Goal: Task Accomplishment & Management: Manage account settings

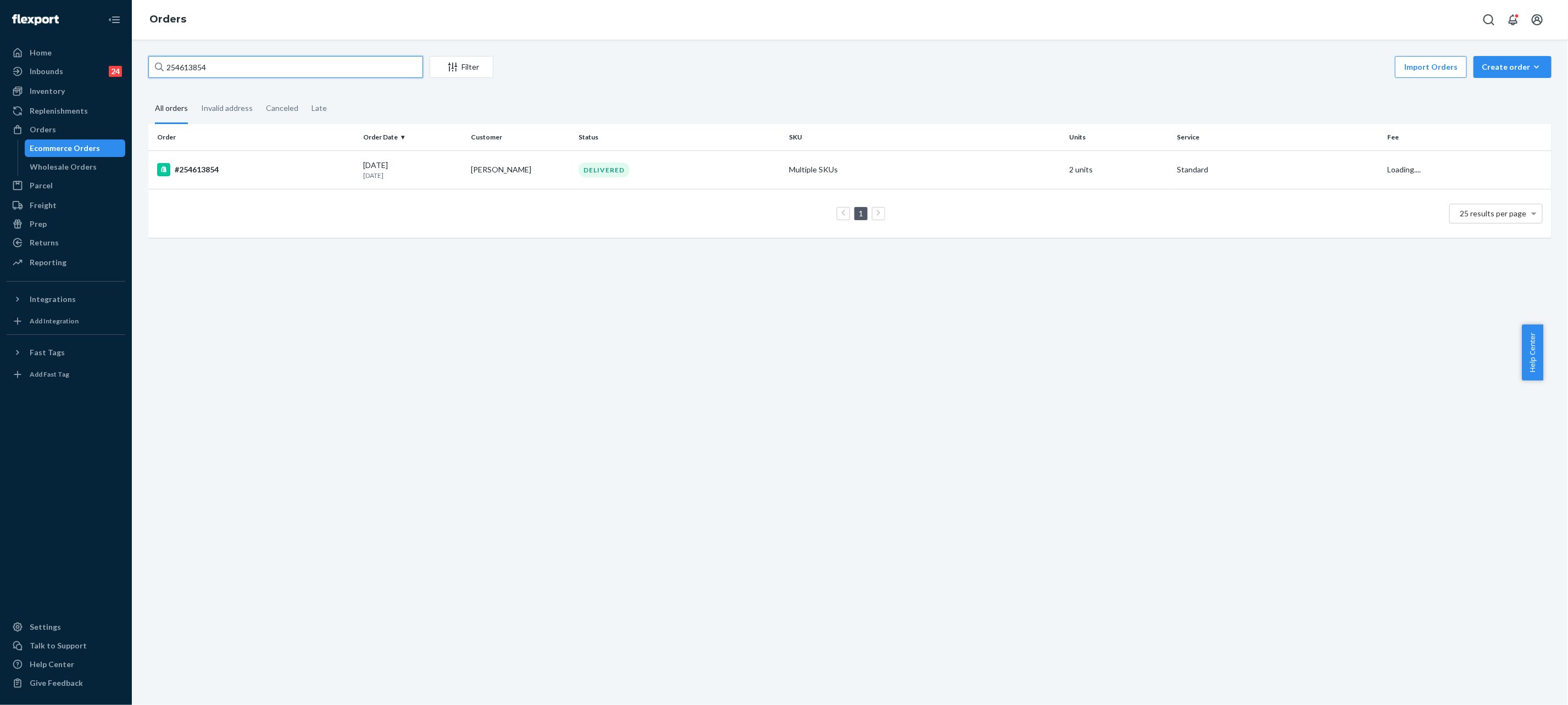
click at [266, 67] on input "254613854" at bounding box center [286, 67] width 275 height 22
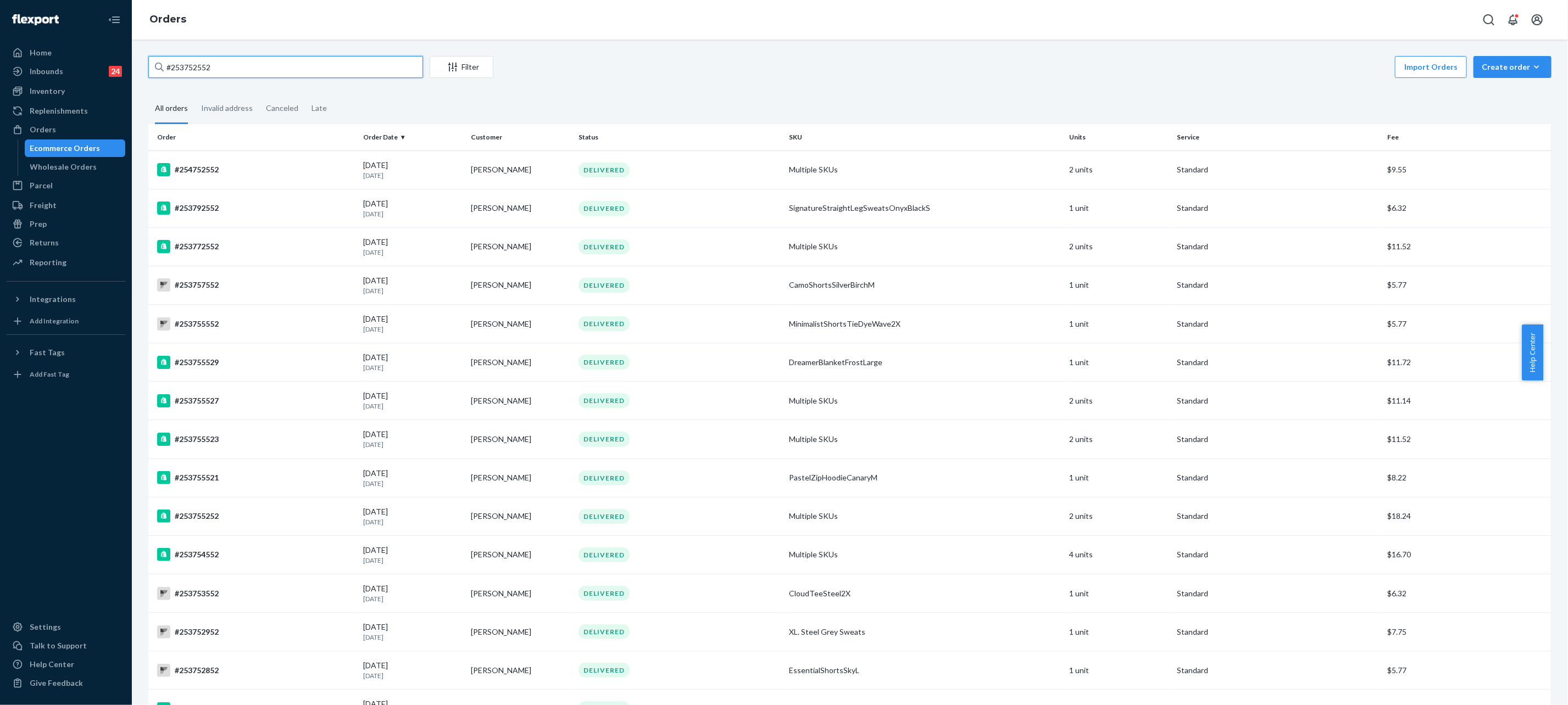
click at [298, 60] on input "#253752552" at bounding box center [286, 67] width 275 height 22
paste input "5229065"
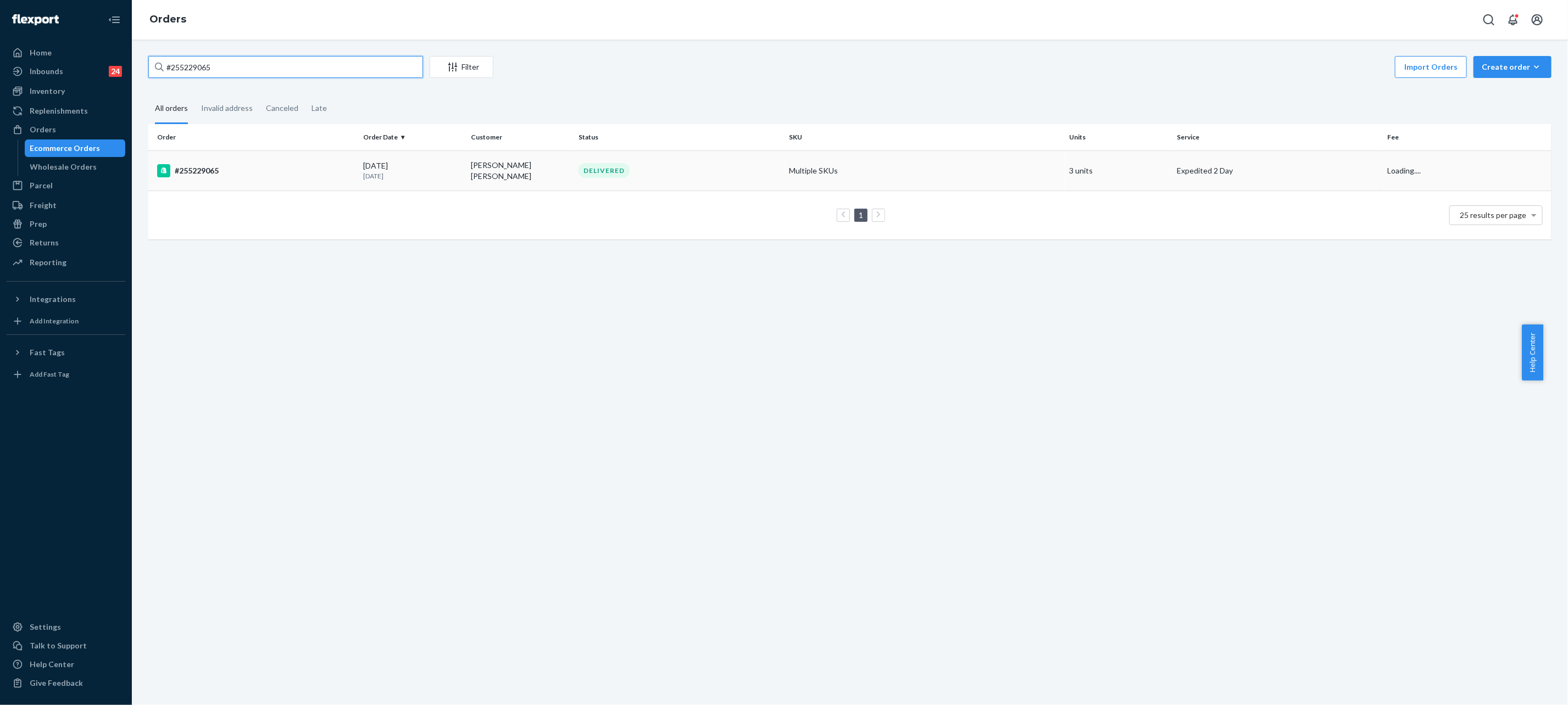
type input "#255229065"
click at [436, 162] on div "[DATE] [DATE]" at bounding box center [413, 170] width 99 height 20
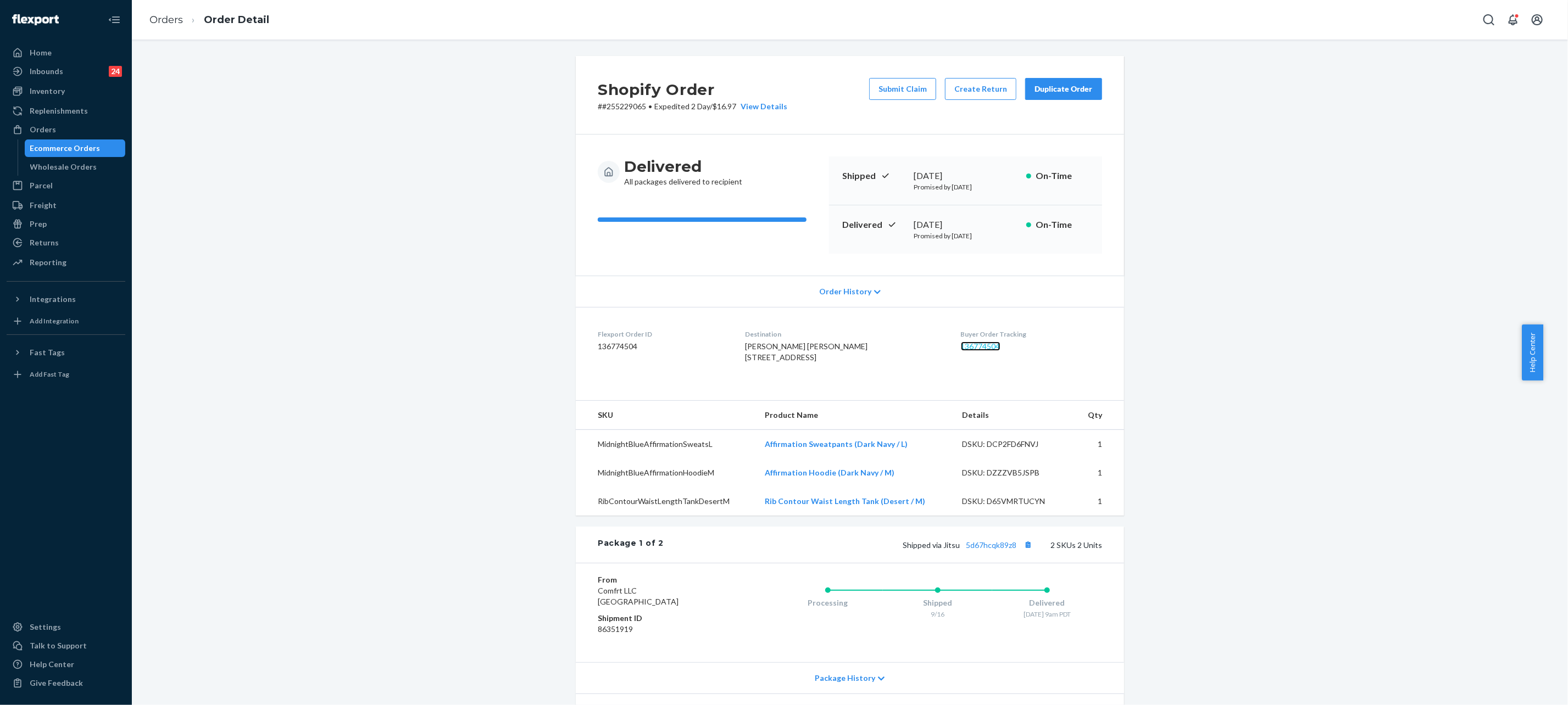
click at [961, 349] on link "136774504" at bounding box center [981, 347] width 39 height 9
click at [177, 20] on link "Orders" at bounding box center [166, 20] width 33 height 12
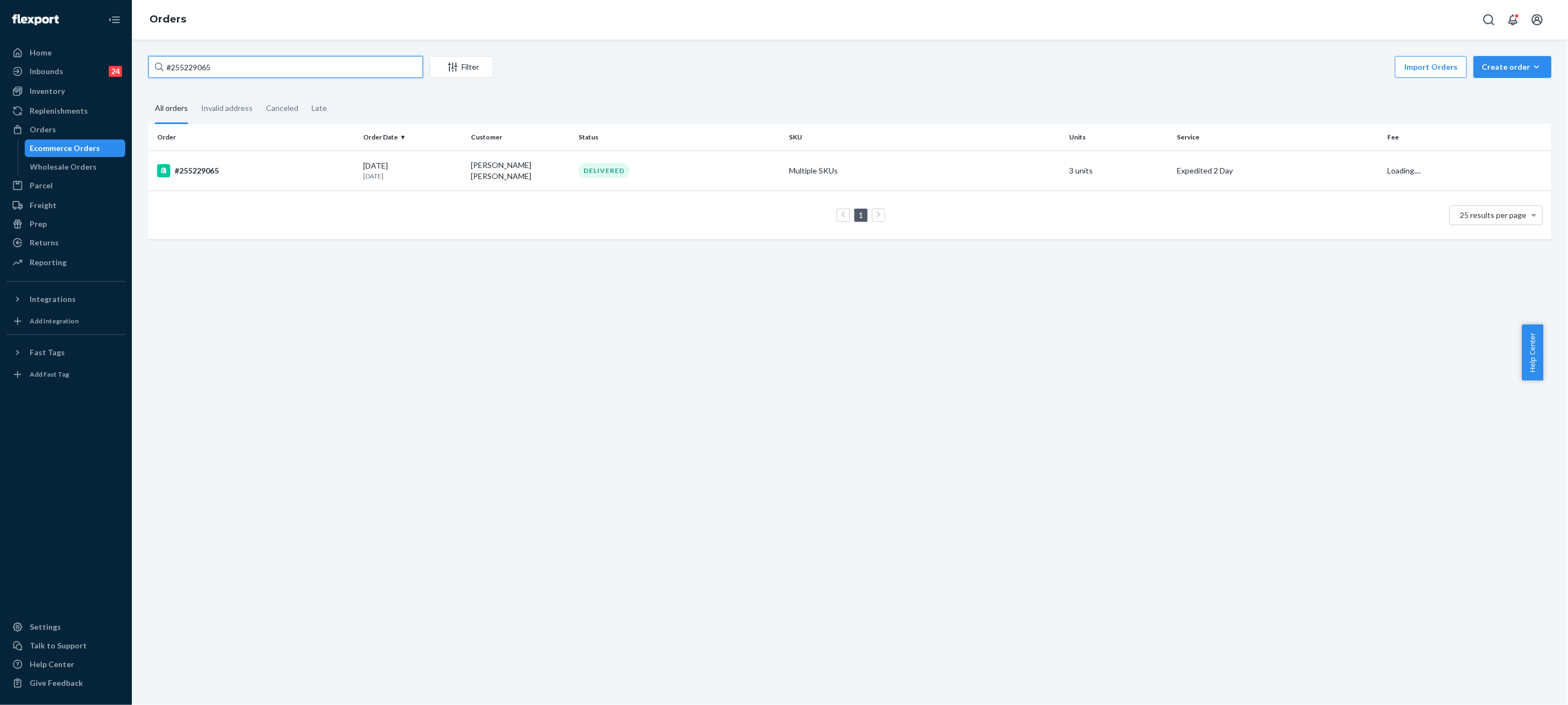
drag, startPoint x: 177, startPoint y: 20, endPoint x: 368, endPoint y: 65, distance: 196.2
click at [368, 65] on input "#255229065" at bounding box center [286, 67] width 275 height 22
click at [365, 66] on input "#255229065" at bounding box center [286, 67] width 275 height 22
paste input "4514"
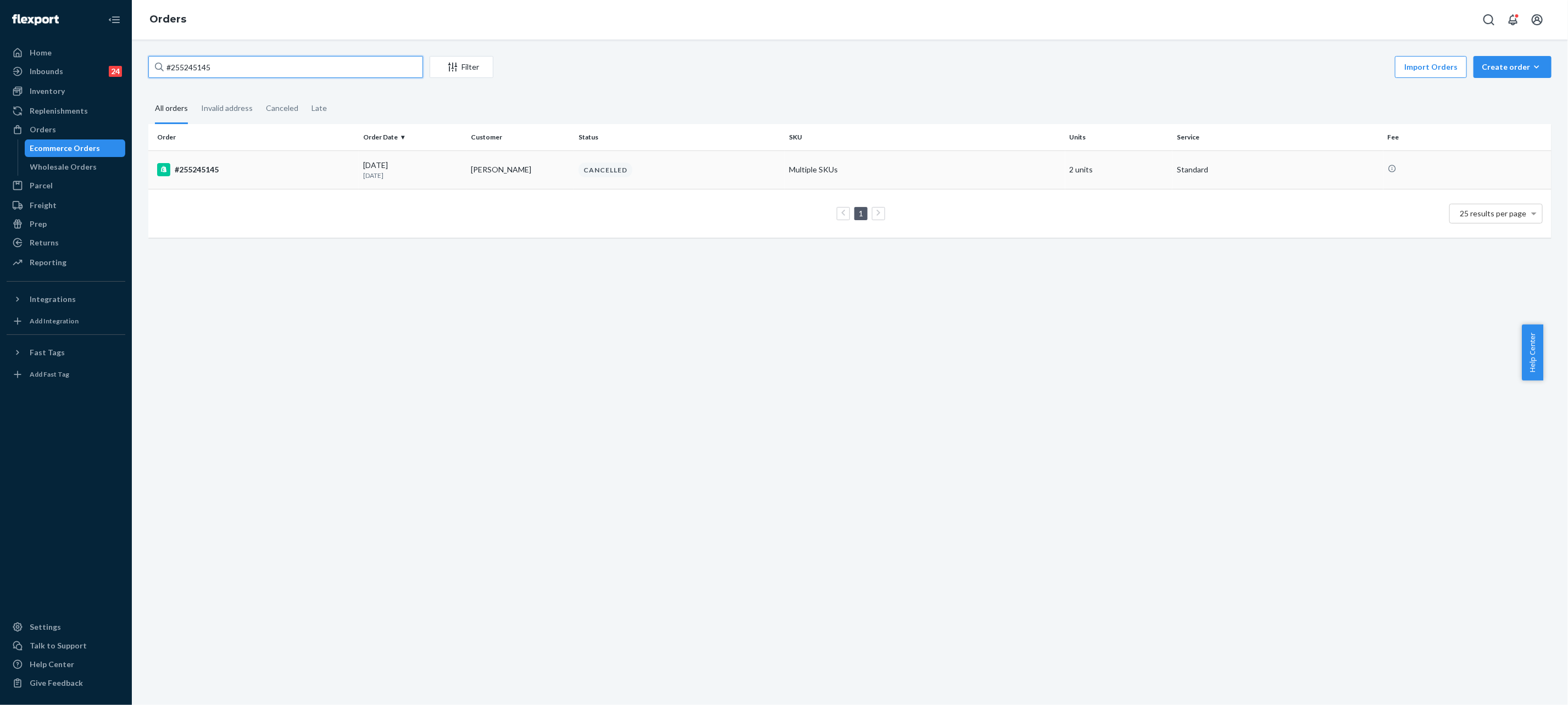
type input "#255245145"
click at [580, 158] on td "CANCELLED" at bounding box center [680, 170] width 211 height 39
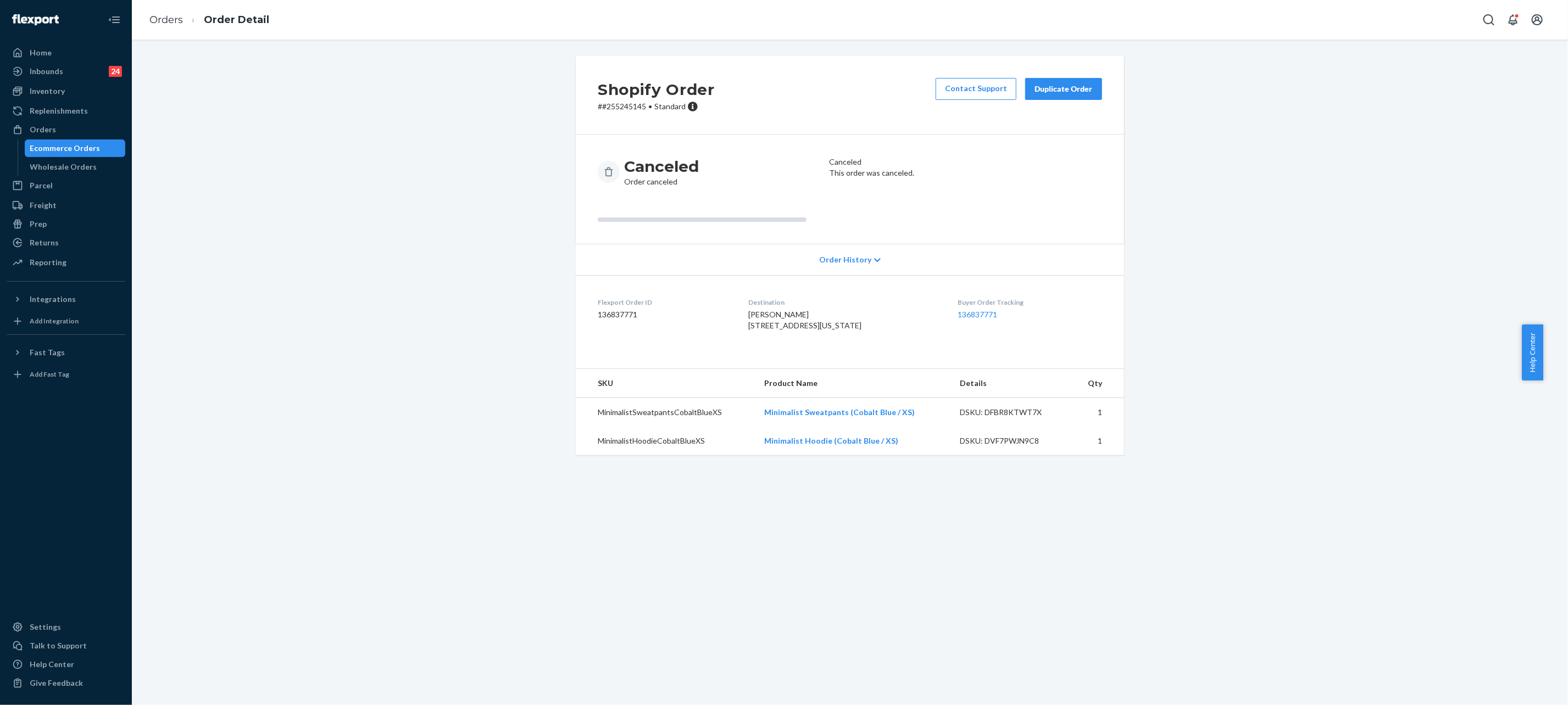
click at [183, 13] on li "Order Detail" at bounding box center [225, 19] width 86 height 15
click at [180, 15] on link "Orders" at bounding box center [166, 20] width 33 height 12
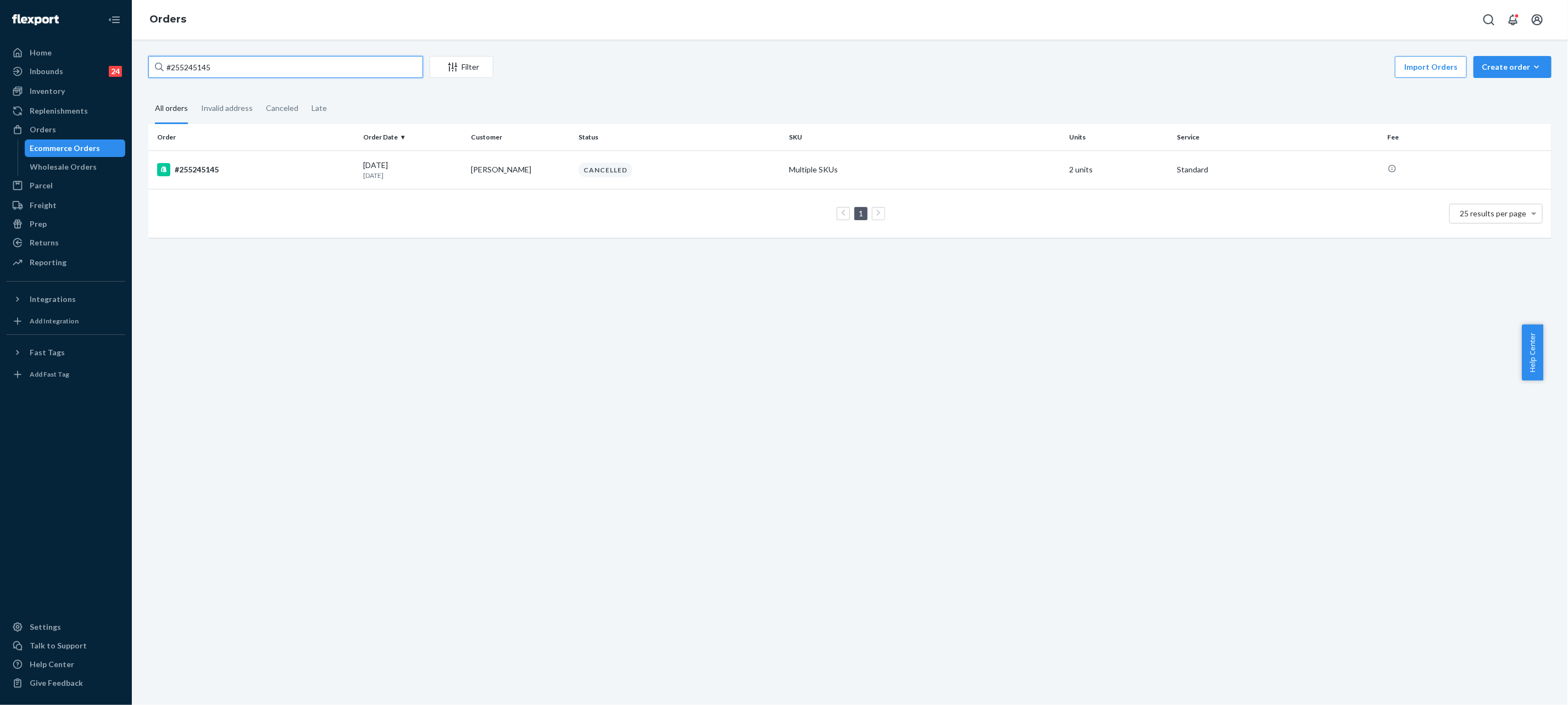
click at [322, 67] on input "#255245145" at bounding box center [286, 67] width 275 height 22
paste input "255154841"
type input "255154841"
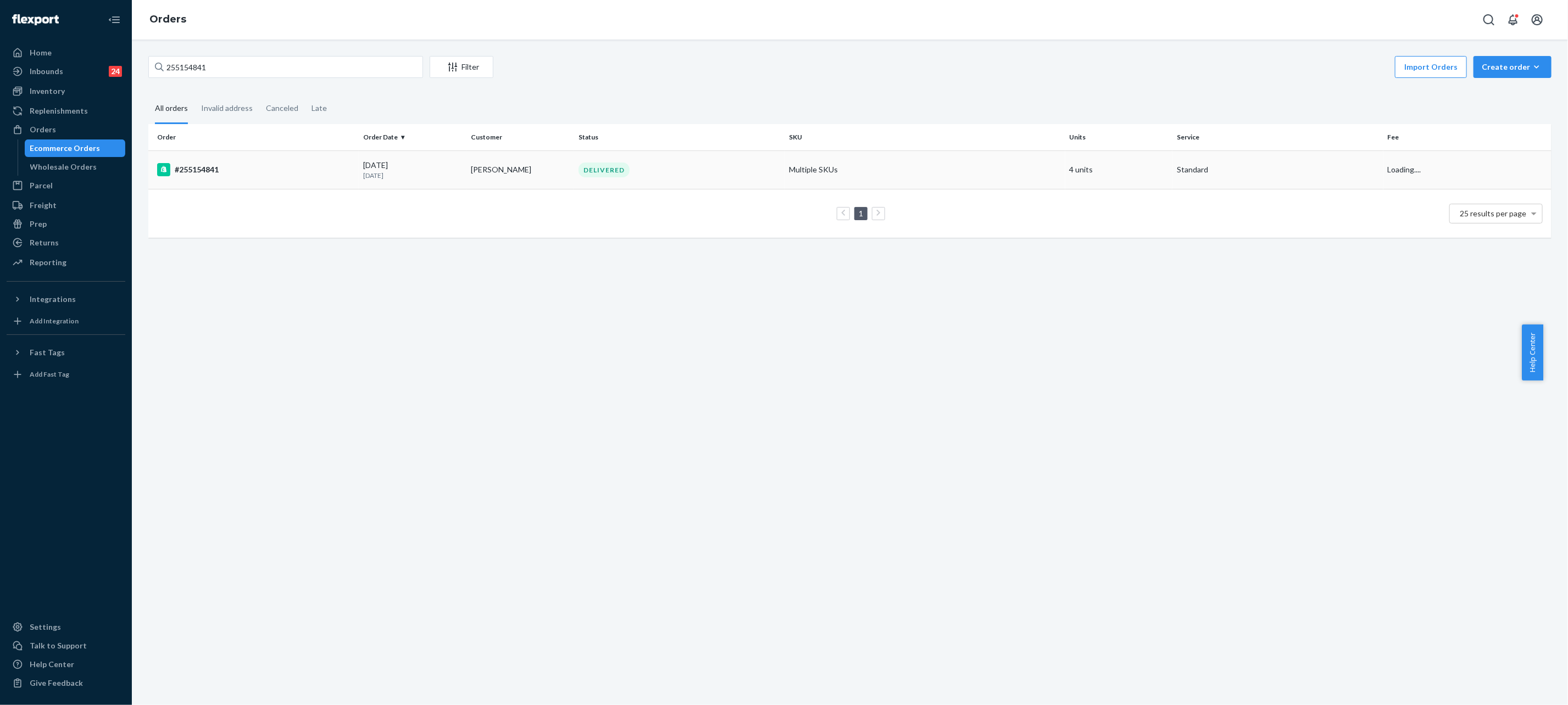
click at [513, 177] on td "[PERSON_NAME]" at bounding box center [520, 170] width 108 height 39
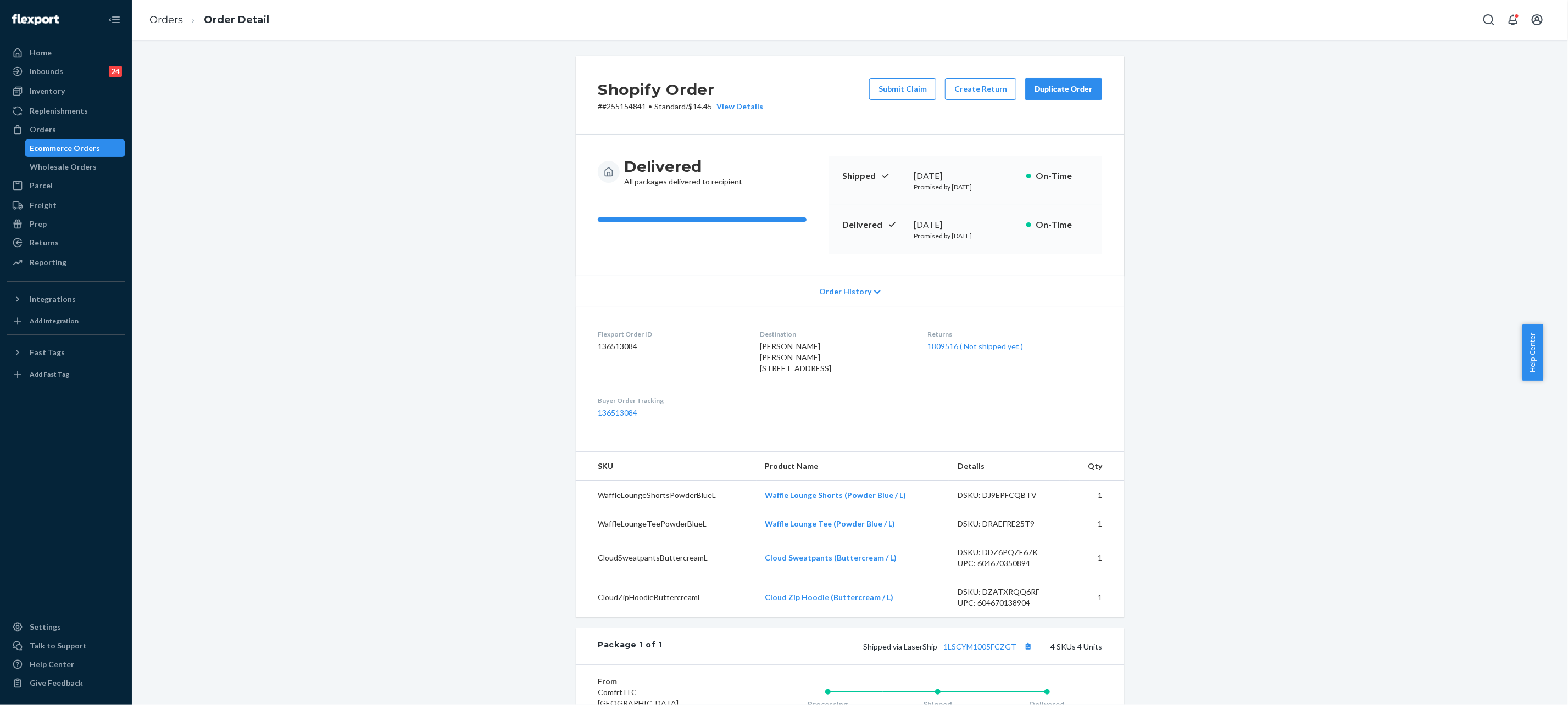
click at [1045, 86] on div "Duplicate Order" at bounding box center [1063, 89] width 58 height 11
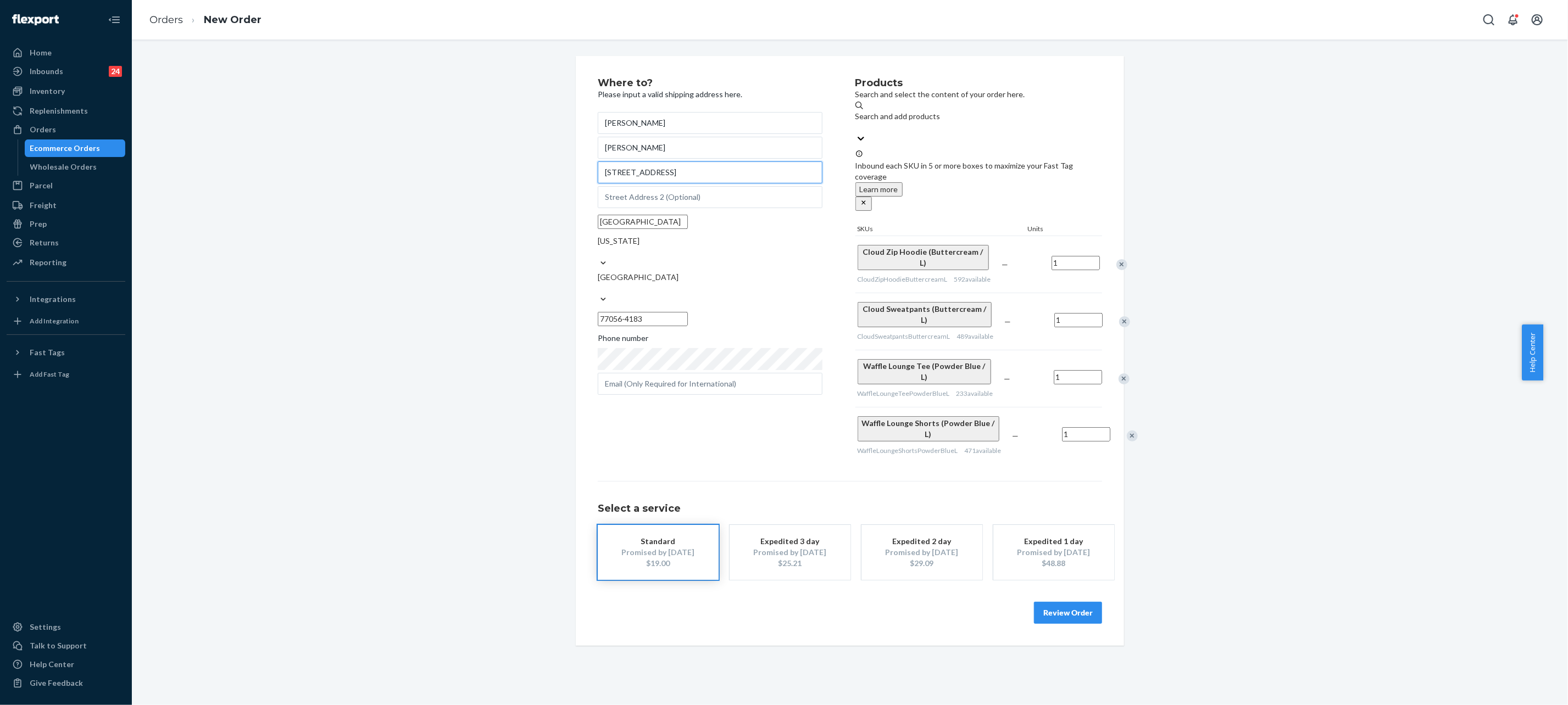
click at [651, 175] on input "[STREET_ADDRESS]" at bounding box center [710, 173] width 224 height 22
paste input "[STREET_ADDRESS]"
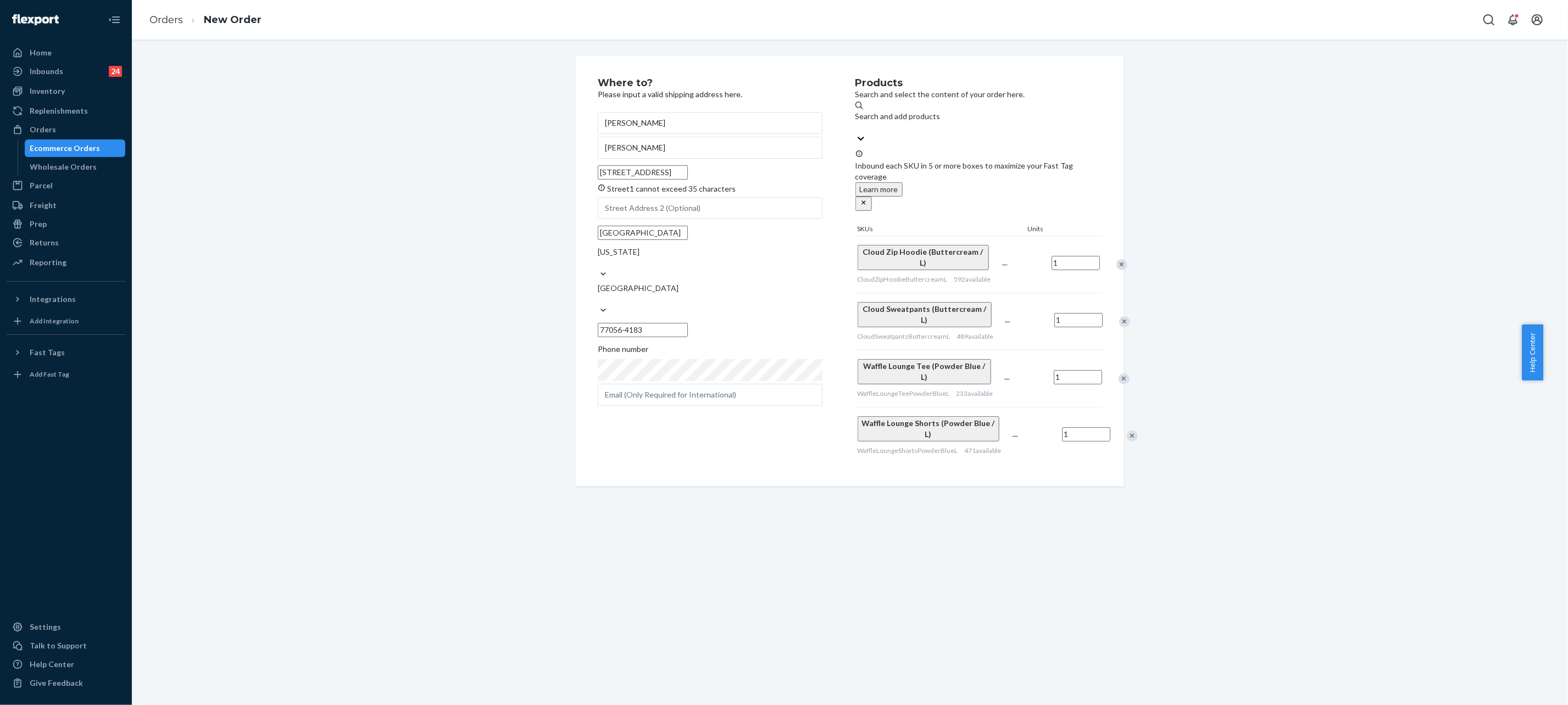
click at [688, 180] on input "[STREET_ADDRESS]" at bounding box center [642, 173] width 90 height 14
paste input "text"
click at [643, 180] on input "[STREET_ADDRESS]" at bounding box center [642, 173] width 90 height 14
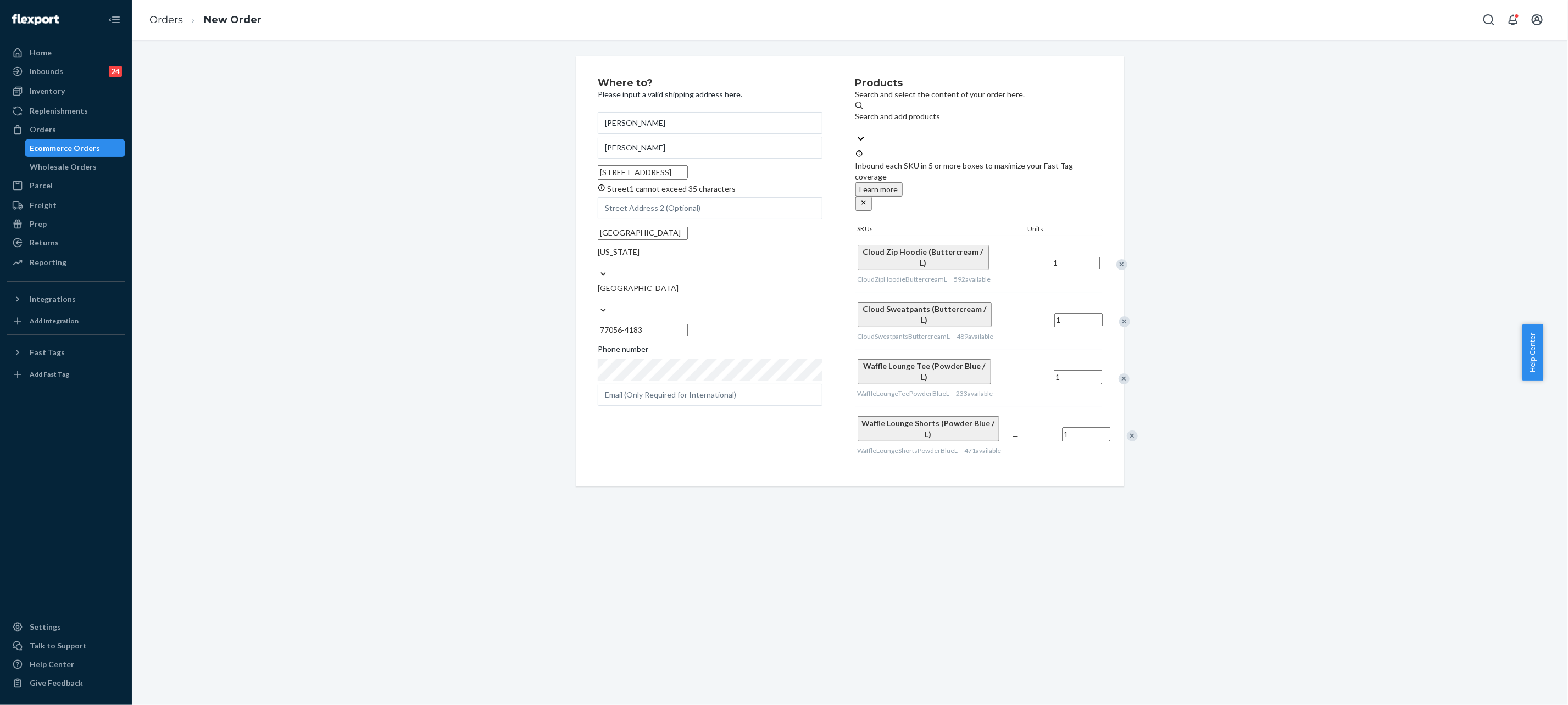
click at [643, 180] on input "[STREET_ADDRESS]" at bounding box center [642, 173] width 90 height 14
paste input "aint [PERSON_NAME] Place # 301"
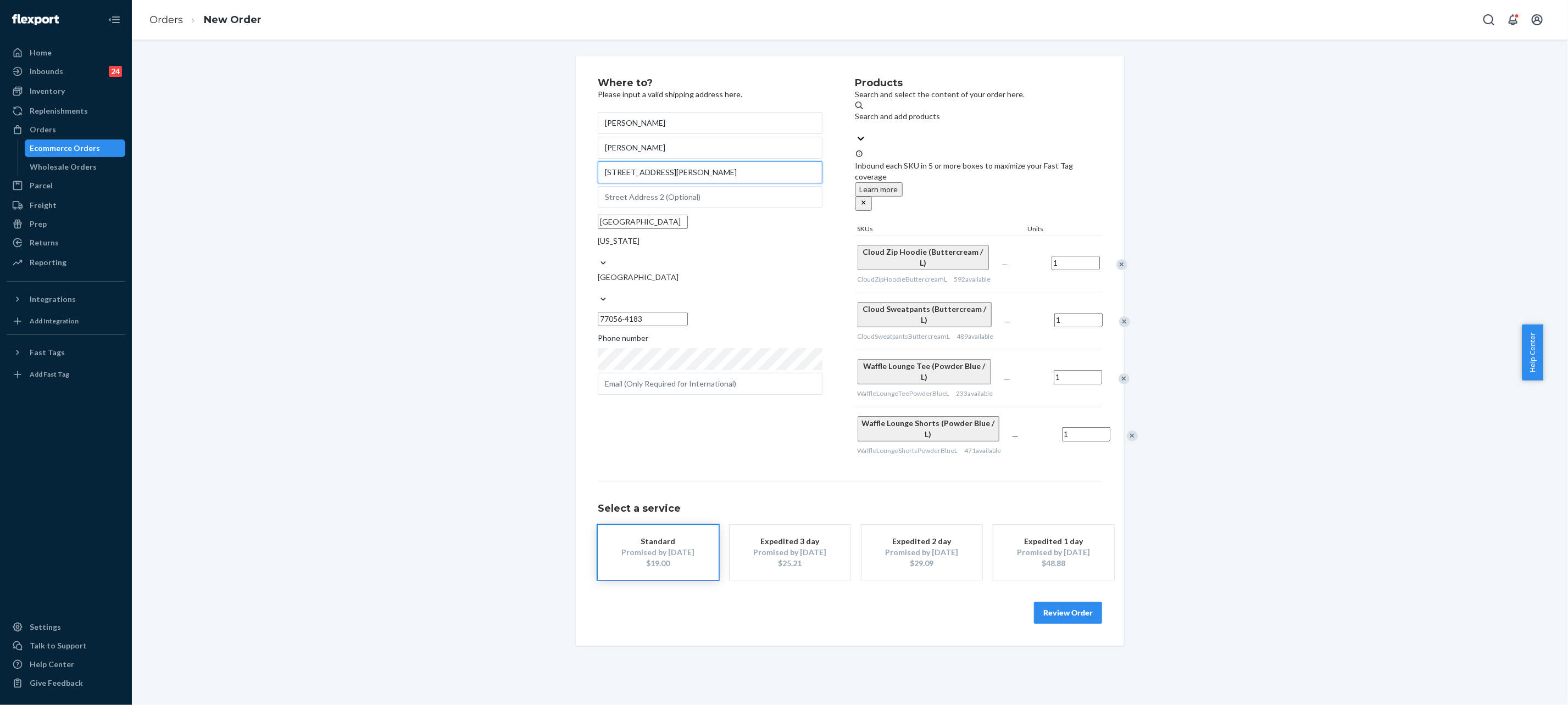
paste input "[GEOGRAPHIC_DATA], [GEOGRAPHIC_DATA]"
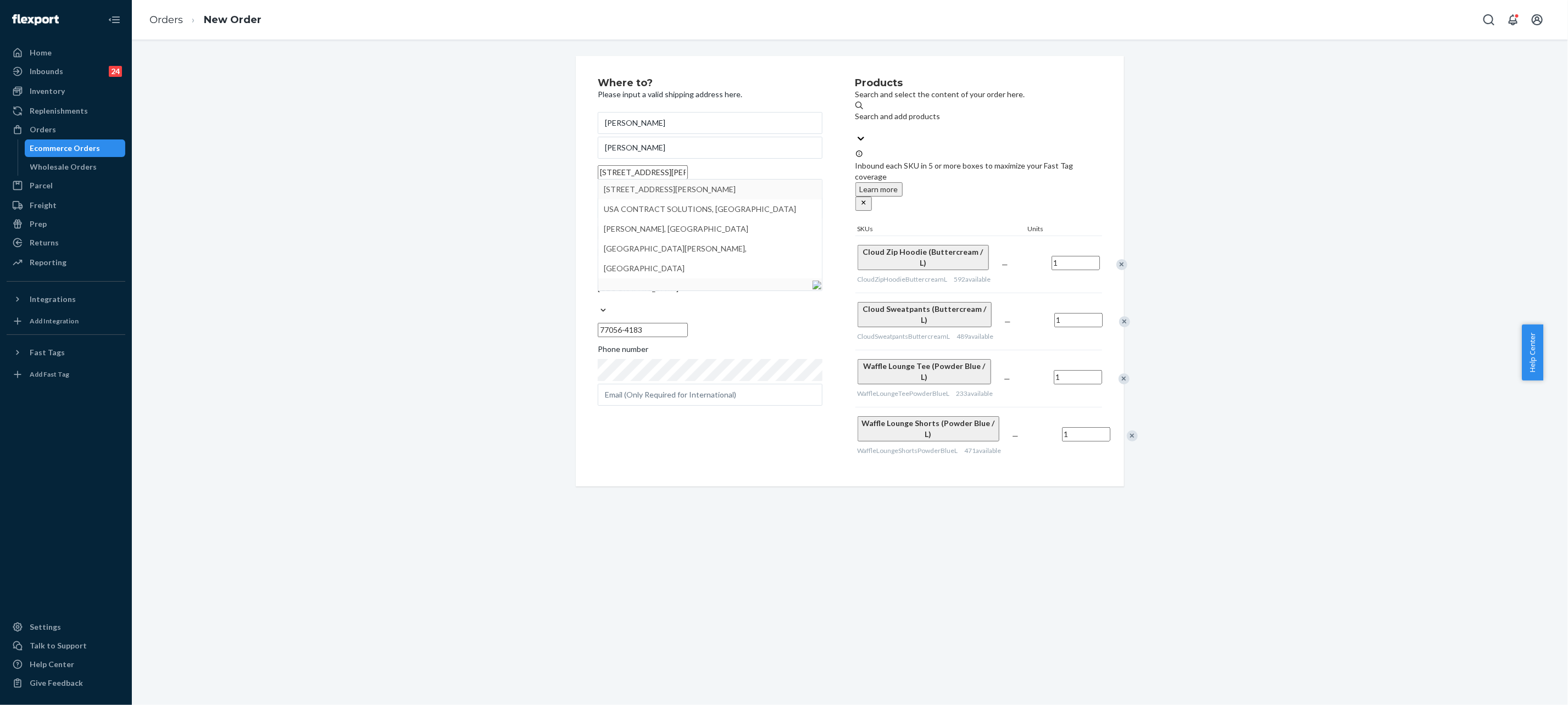
type input "[STREET_ADDRESS][PERSON_NAME]"
type input "# 301"
type input "77056"
type input "[STREET_ADDRESS][PERSON_NAME]"
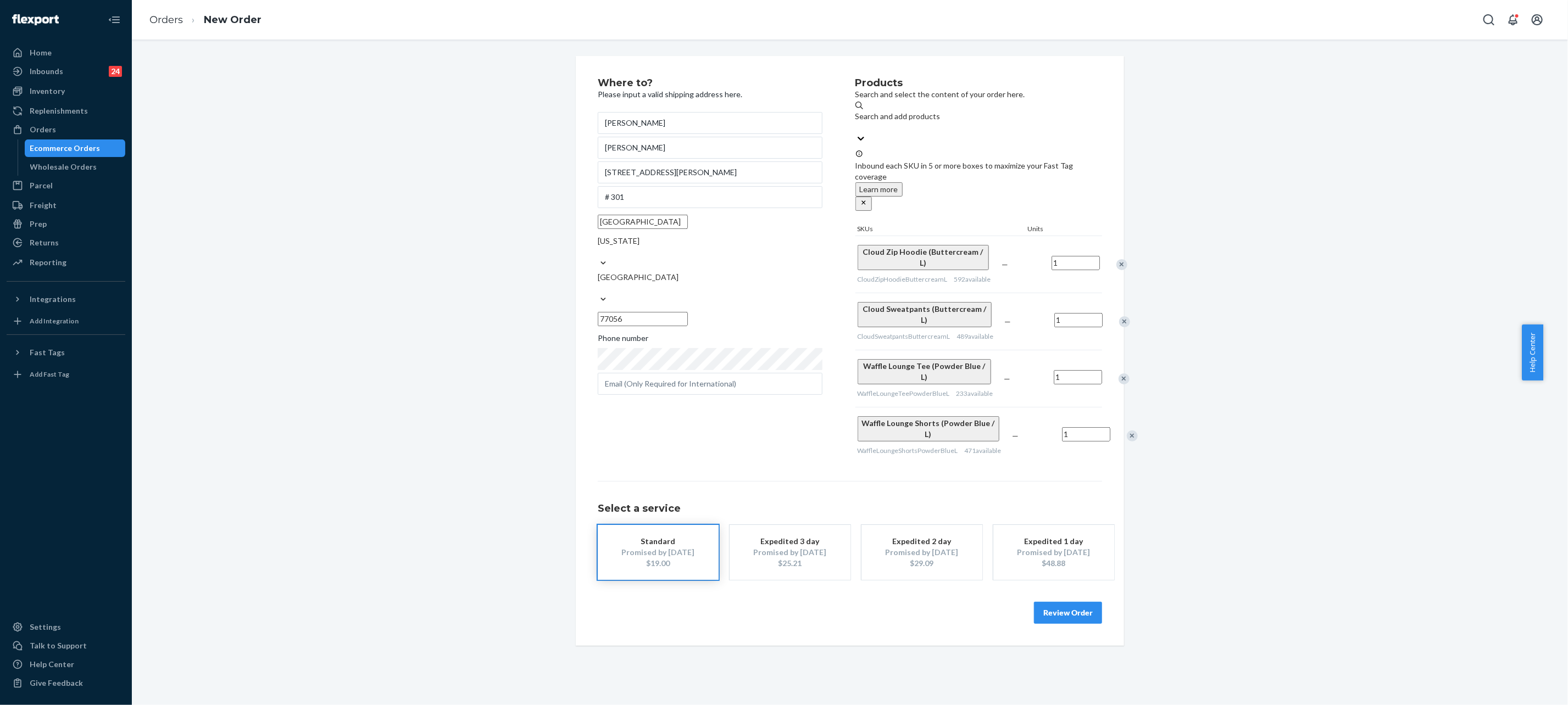
click at [1076, 609] on button "Review Order" at bounding box center [1068, 613] width 68 height 22
click at [1076, 609] on div "Where to? Please input a valid shipping address here. [PERSON_NAME] [PERSON_NAM…" at bounding box center [850, 372] width 1436 height 666
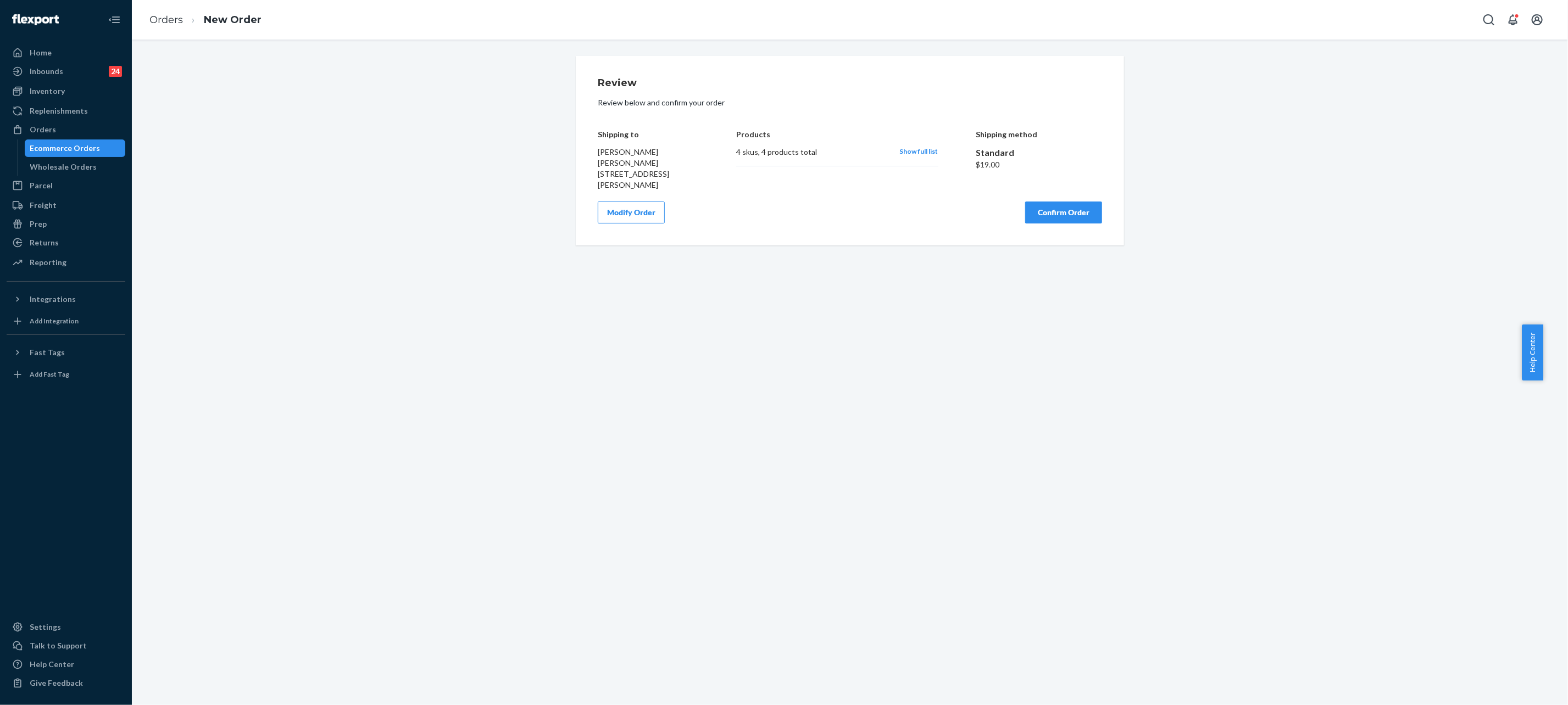
click at [1055, 224] on button "Confirm Order" at bounding box center [1063, 213] width 77 height 22
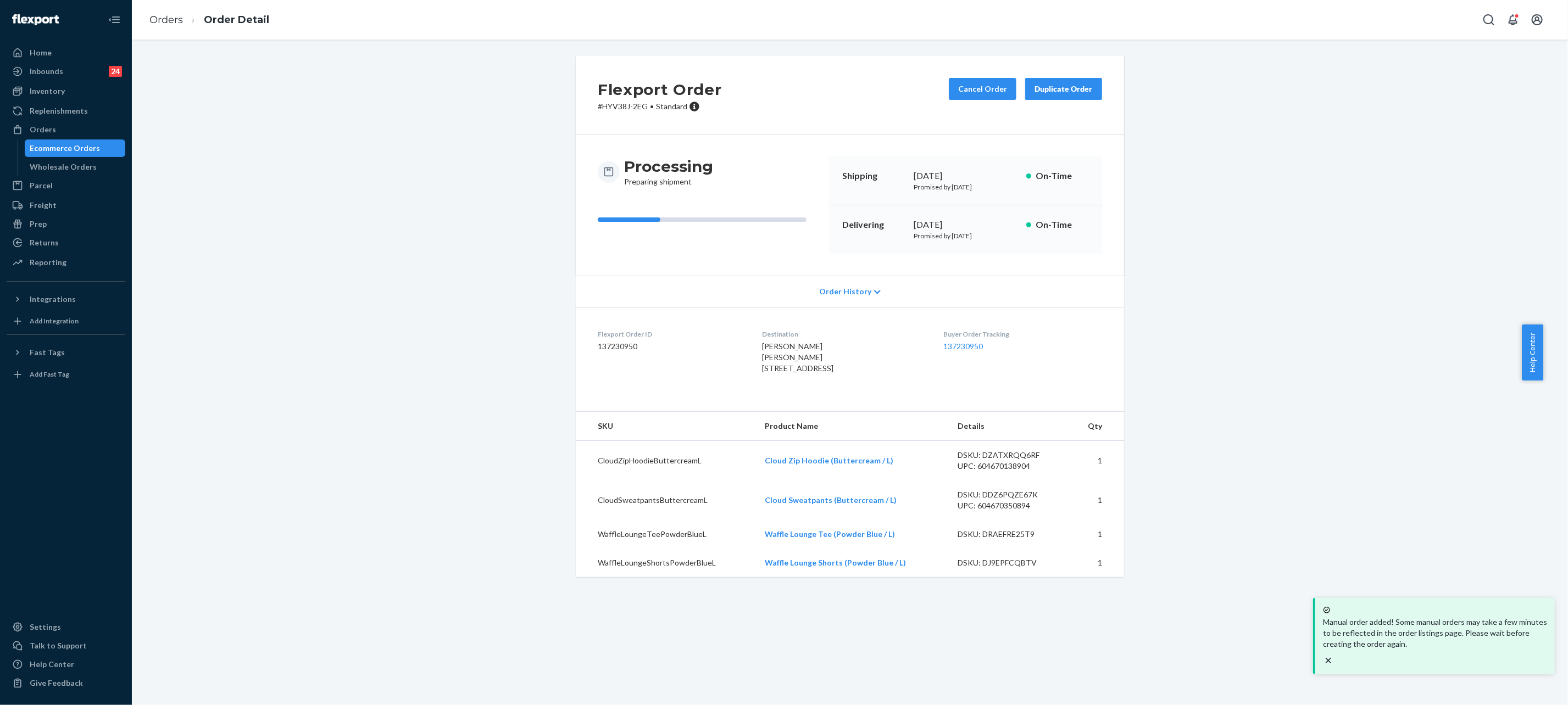
click at [374, 308] on div "Flexport Order # HYV38J-2EG • Standard Cancel Order Duplicate Order Processing …" at bounding box center [850, 323] width 1419 height 535
click at [951, 340] on div "Buyer Order Tracking 137230950" at bounding box center [1023, 354] width 158 height 49
click at [954, 349] on link "137230950" at bounding box center [964, 347] width 39 height 9
click at [151, 15] on link "Orders" at bounding box center [166, 20] width 33 height 12
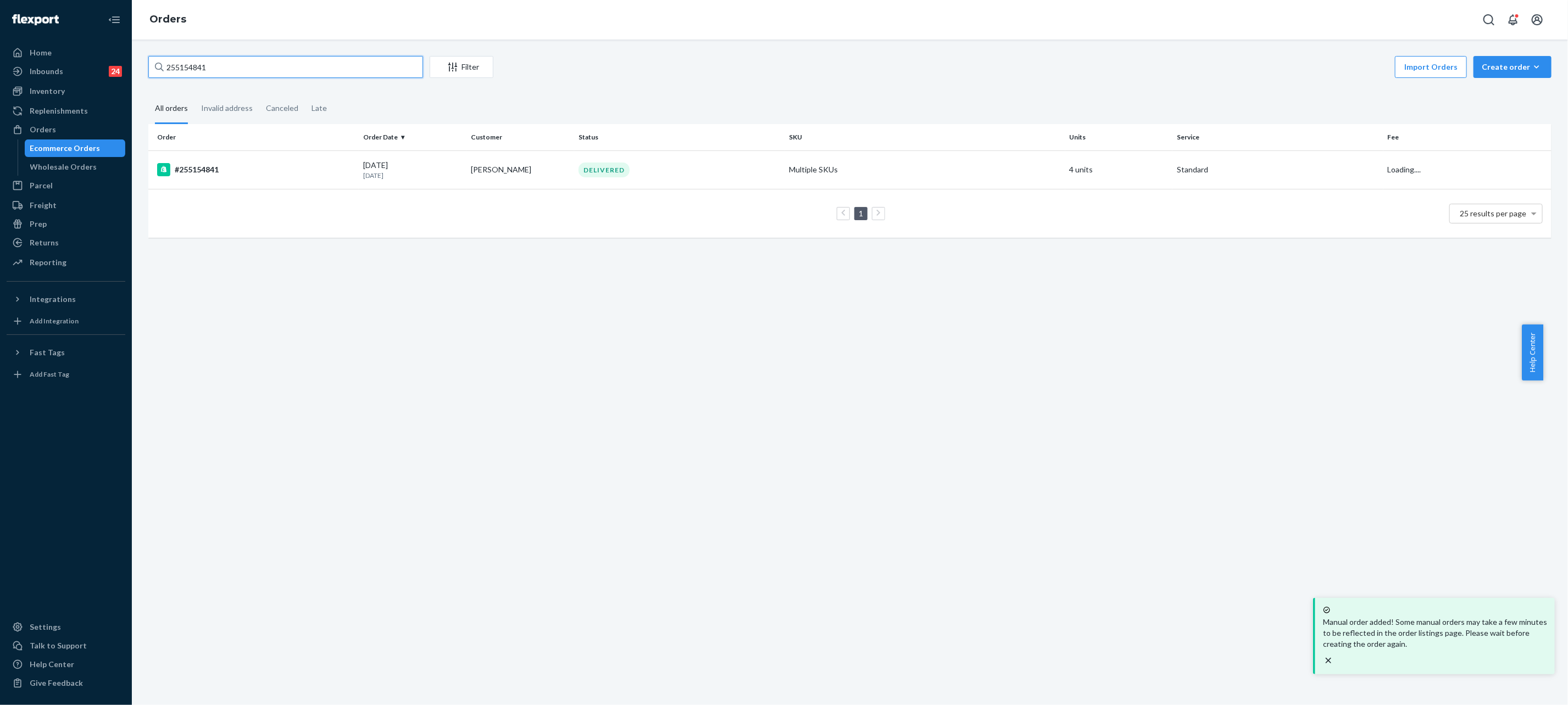
click at [233, 56] on input "255154841" at bounding box center [286, 67] width 275 height 22
paste input "018772"
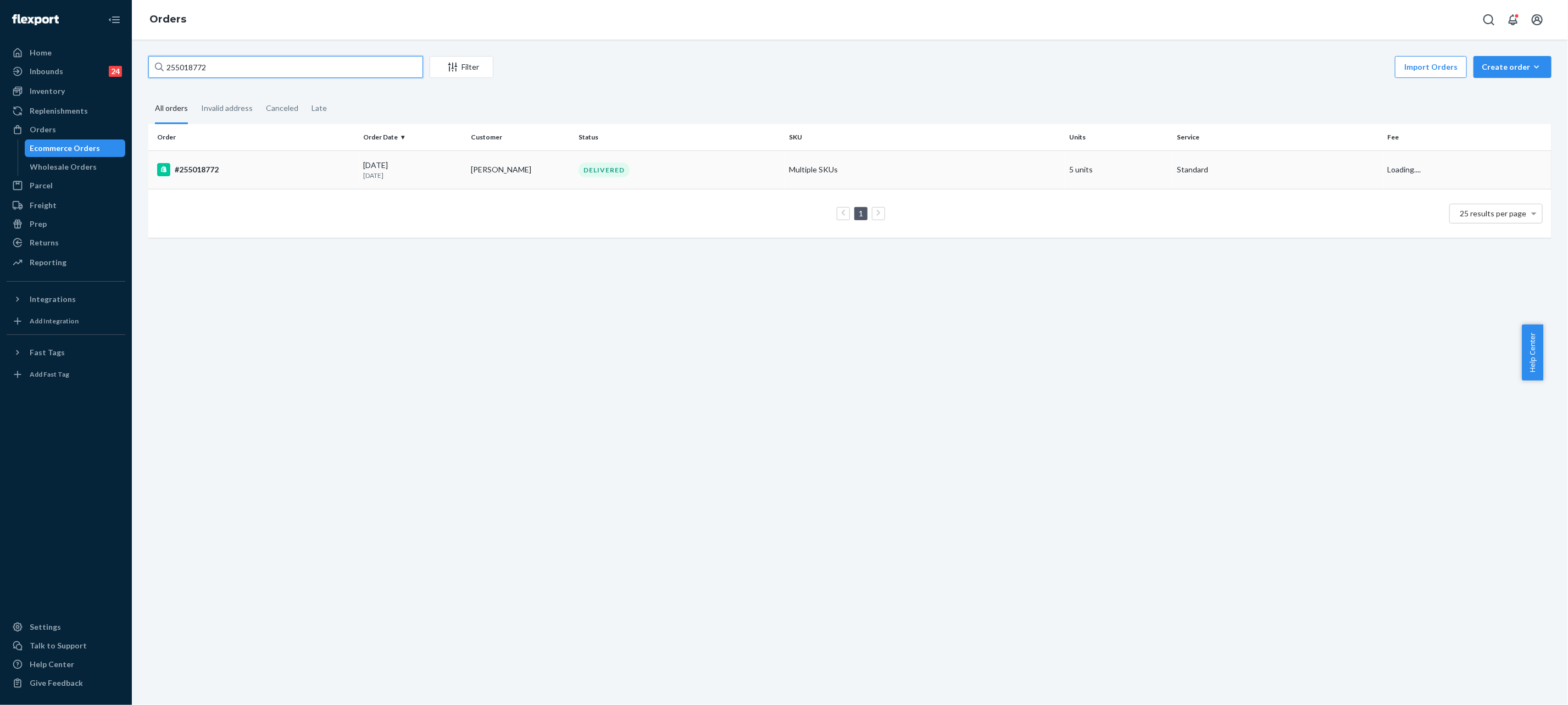
type input "255018772"
click at [579, 166] on div "DELIVERED" at bounding box center [604, 169] width 51 height 15
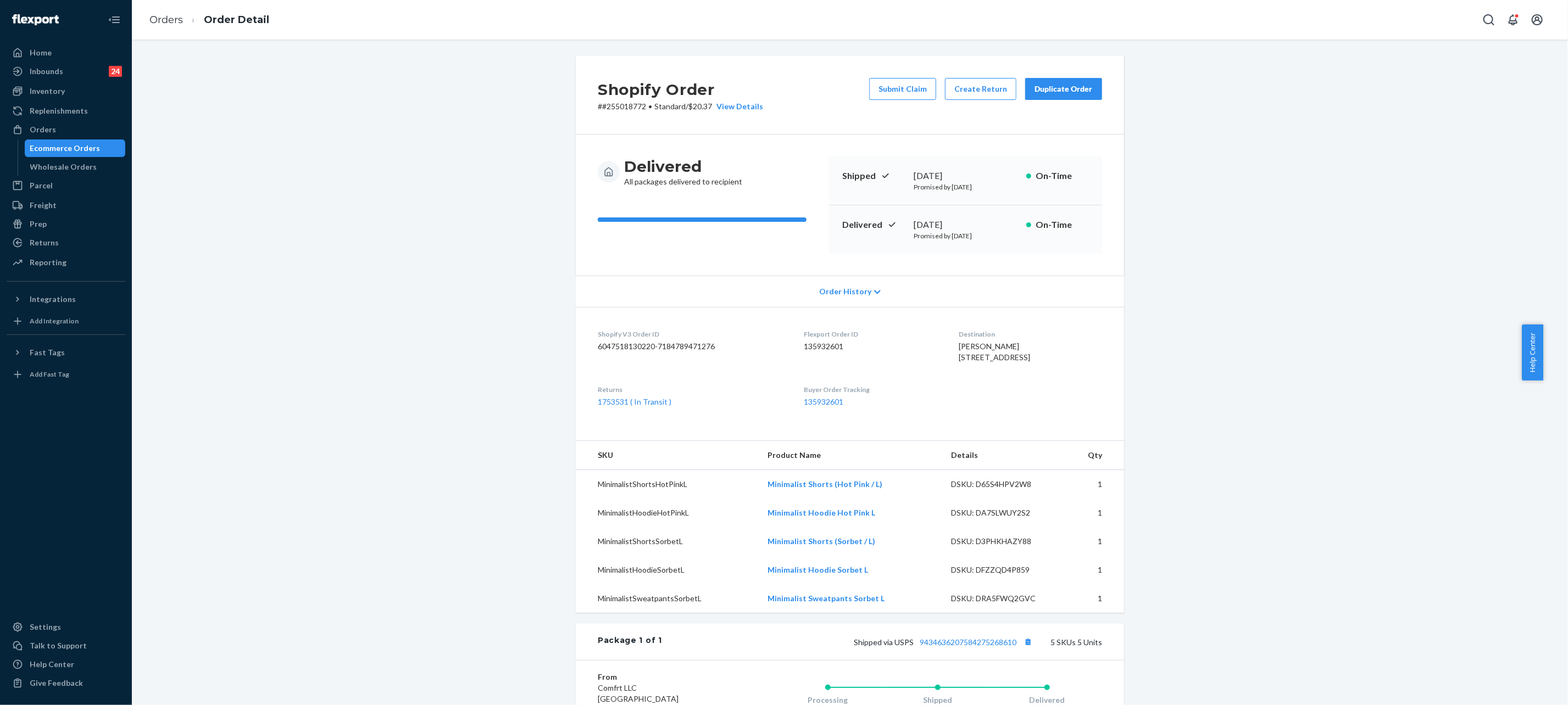
click at [1036, 92] on div "Duplicate Order" at bounding box center [1063, 89] width 58 height 11
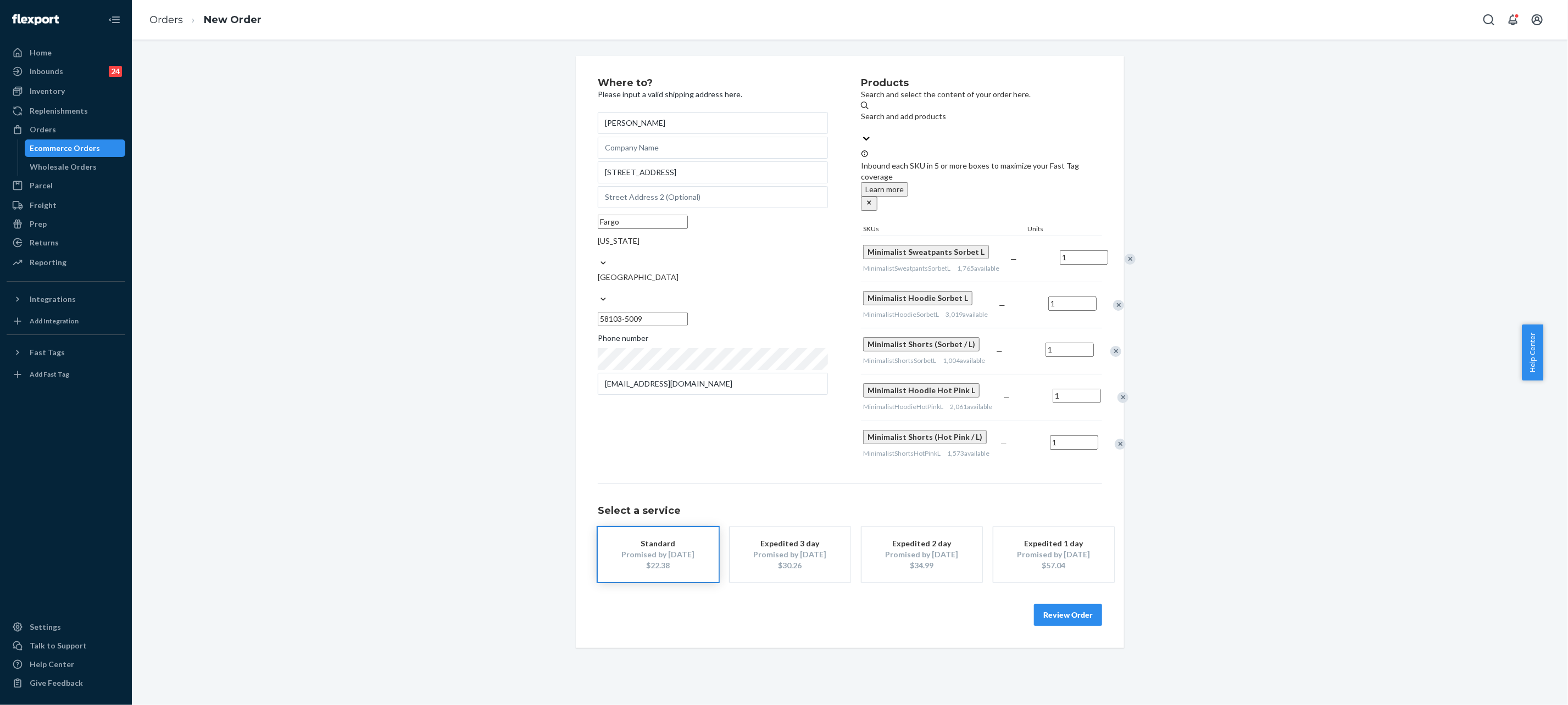
click at [1052, 626] on button "Review Order" at bounding box center [1068, 615] width 68 height 22
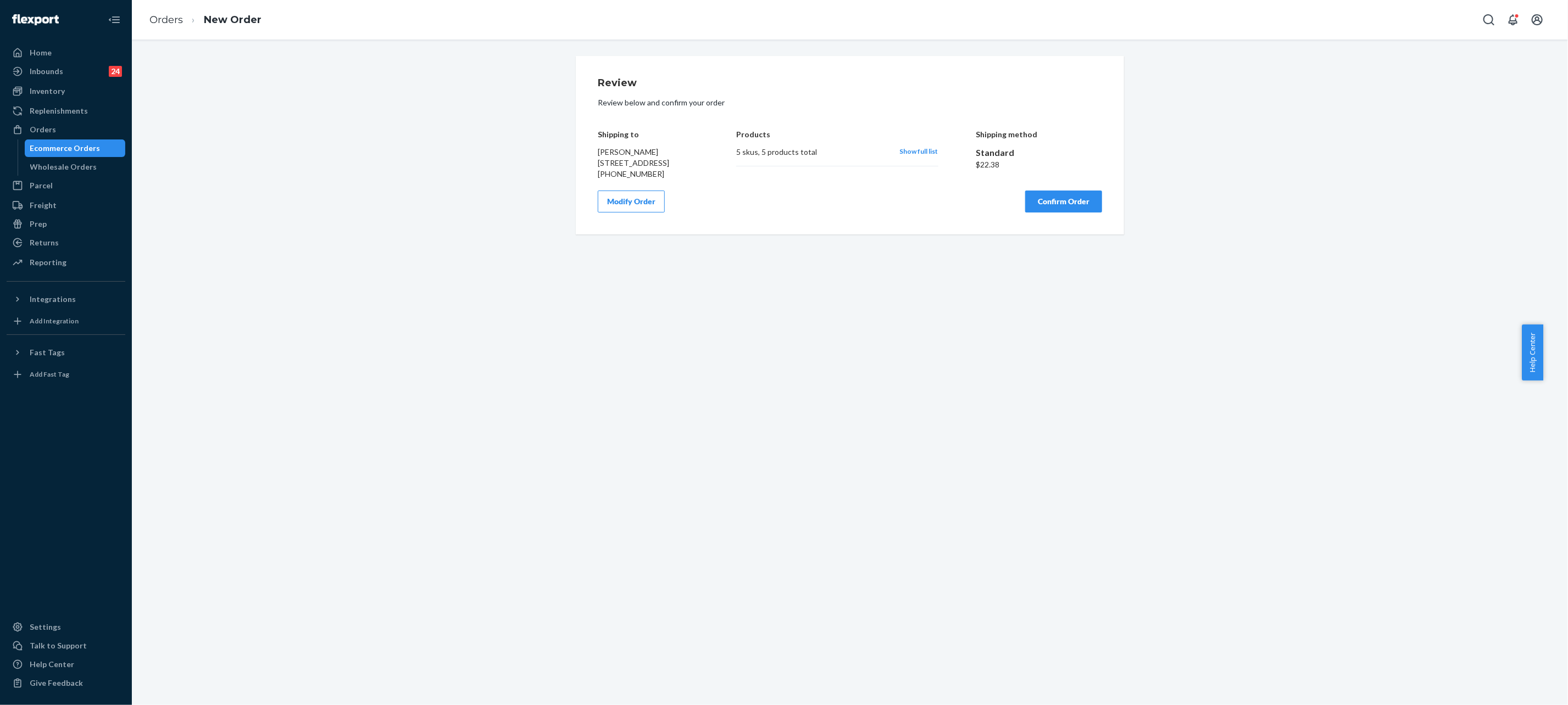
click at [1062, 212] on button "Confirm Order" at bounding box center [1063, 201] width 77 height 22
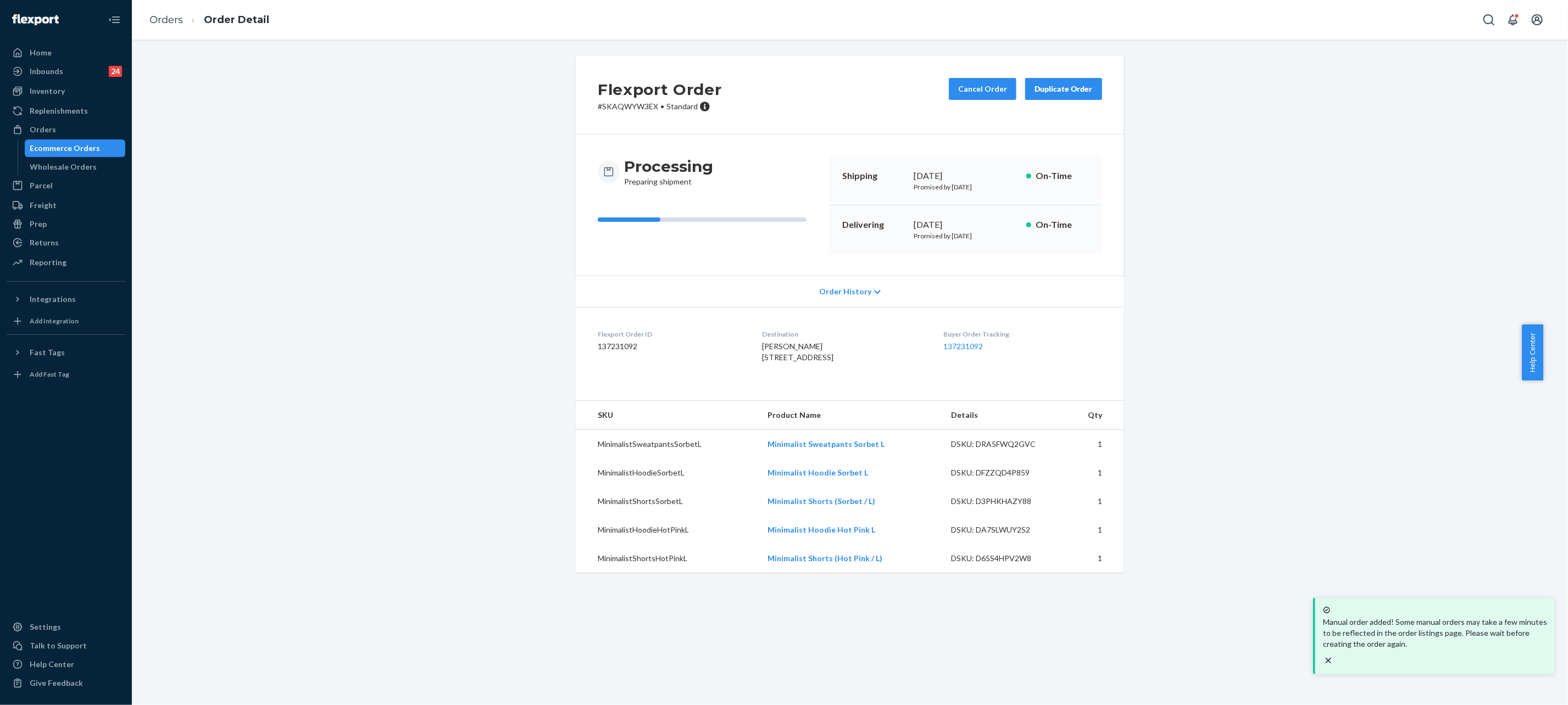
click at [276, 249] on div "Flexport Order # SKAQWYW3EX • Standard Cancel Order Duplicate Order Processing …" at bounding box center [850, 320] width 1419 height 530
click at [964, 349] on link "137231092" at bounding box center [964, 347] width 39 height 9
click at [169, 20] on link "Orders" at bounding box center [166, 20] width 33 height 12
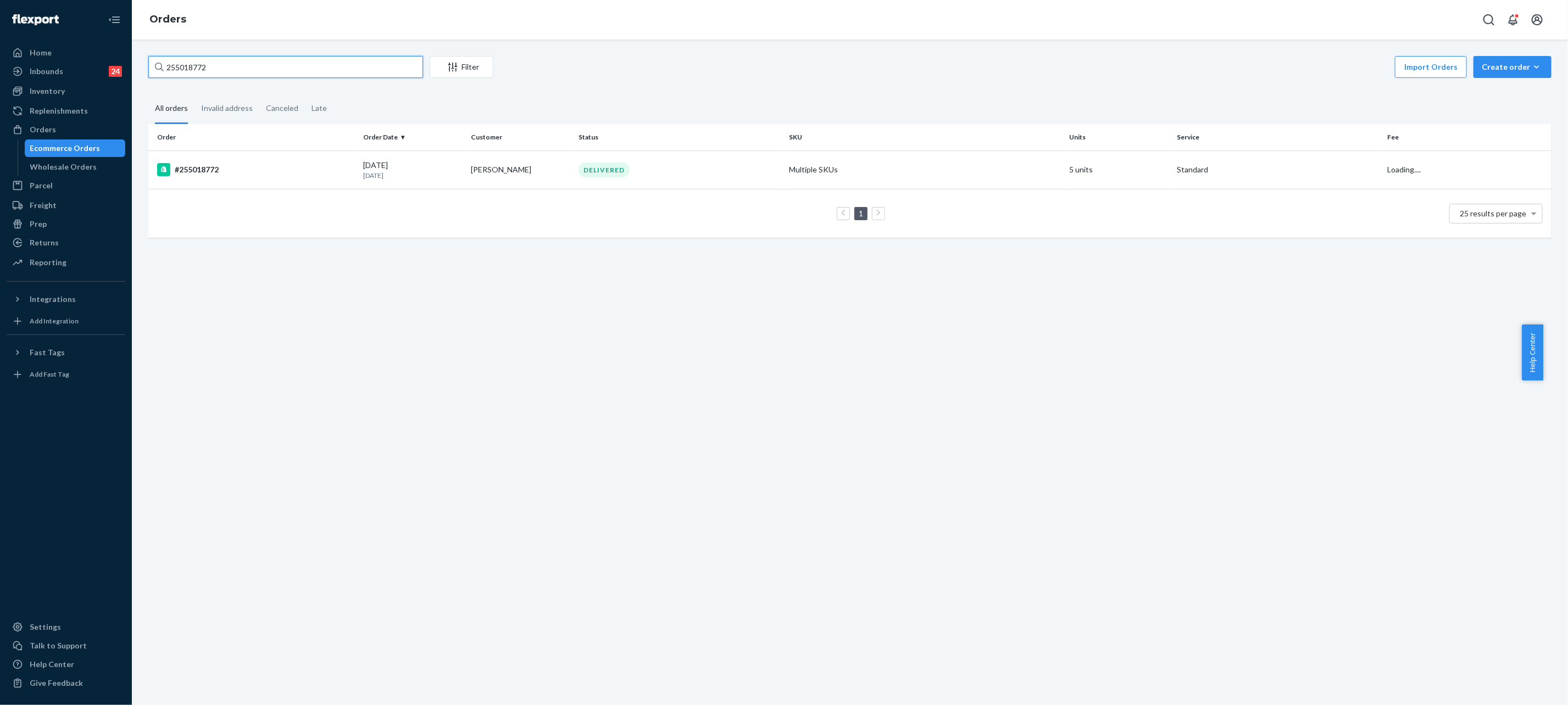
click at [306, 74] on input "255018772" at bounding box center [286, 67] width 275 height 22
paste input "#254755902"
type input "#254755902"
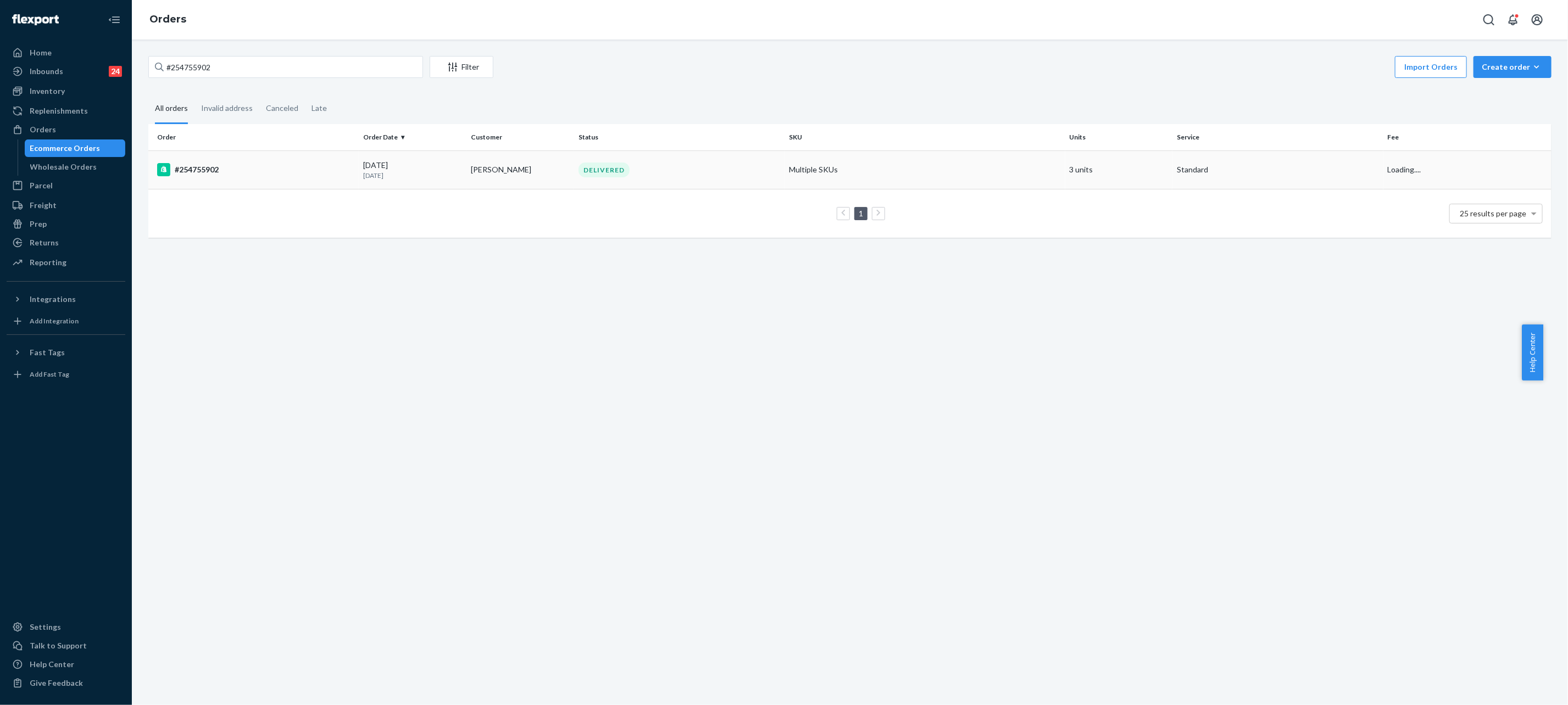
click at [545, 176] on td "[PERSON_NAME]" at bounding box center [520, 170] width 108 height 39
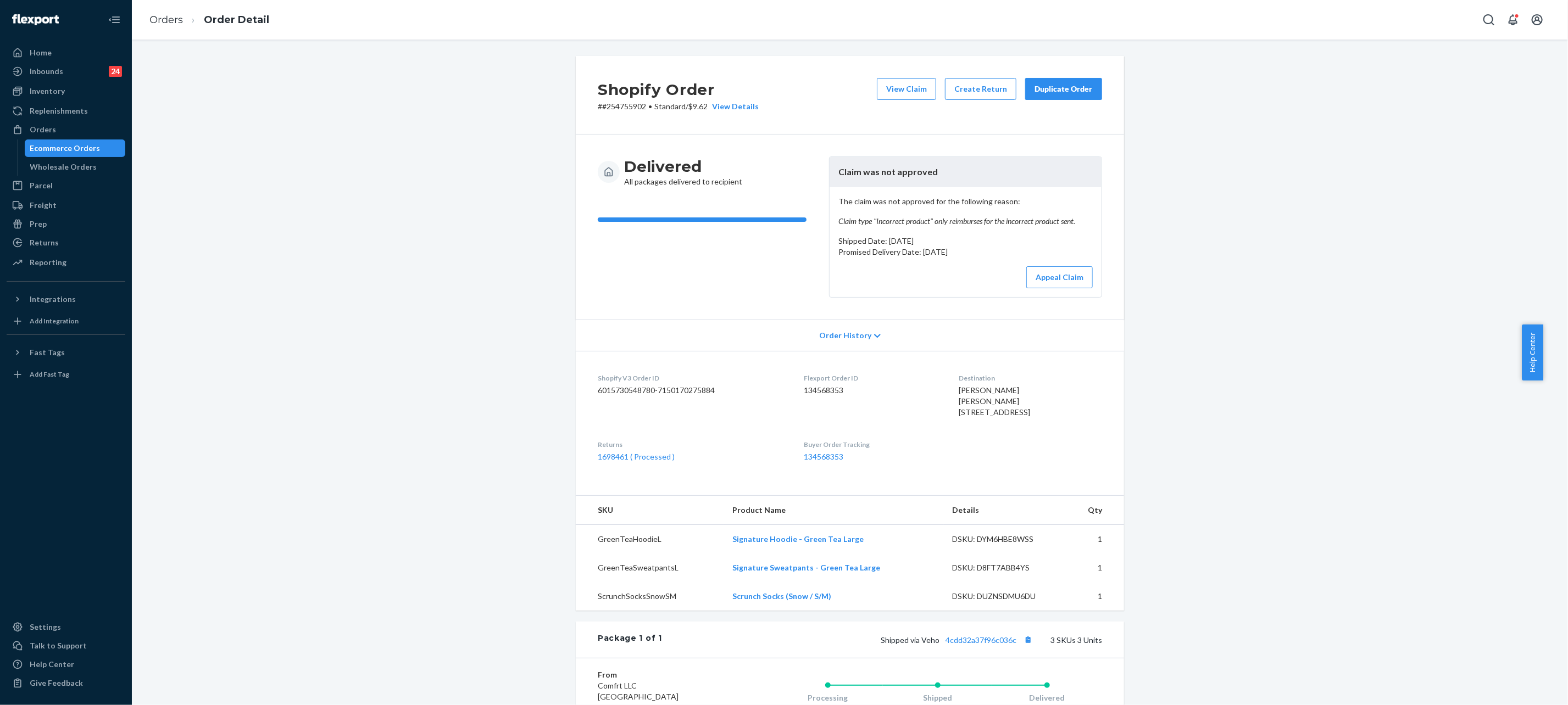
click at [1068, 80] on button "Duplicate Order" at bounding box center [1063, 89] width 77 height 22
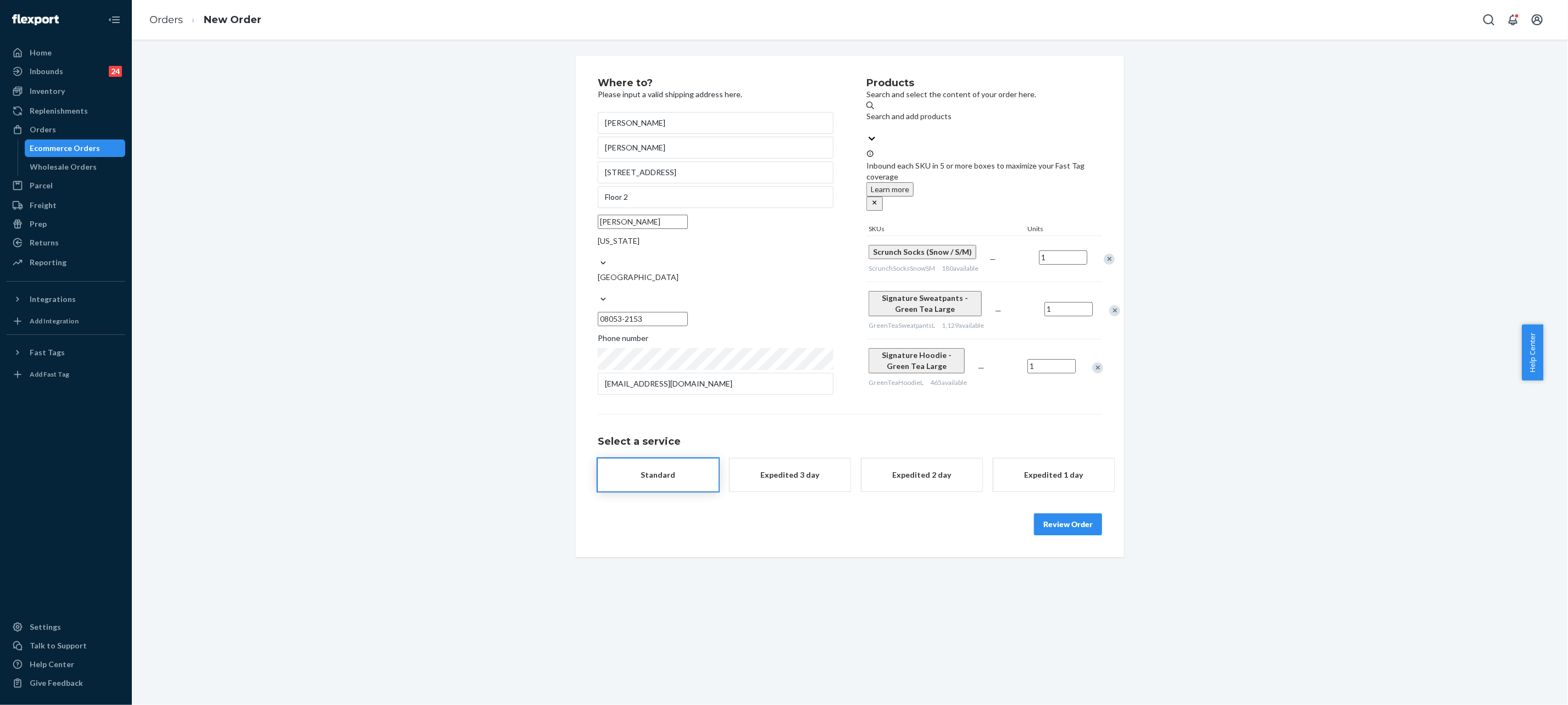
click at [1079, 512] on div "Where to? Please input a valid shipping address here. [PERSON_NAME] [PERSON_NAM…" at bounding box center [850, 306] width 548 height 501
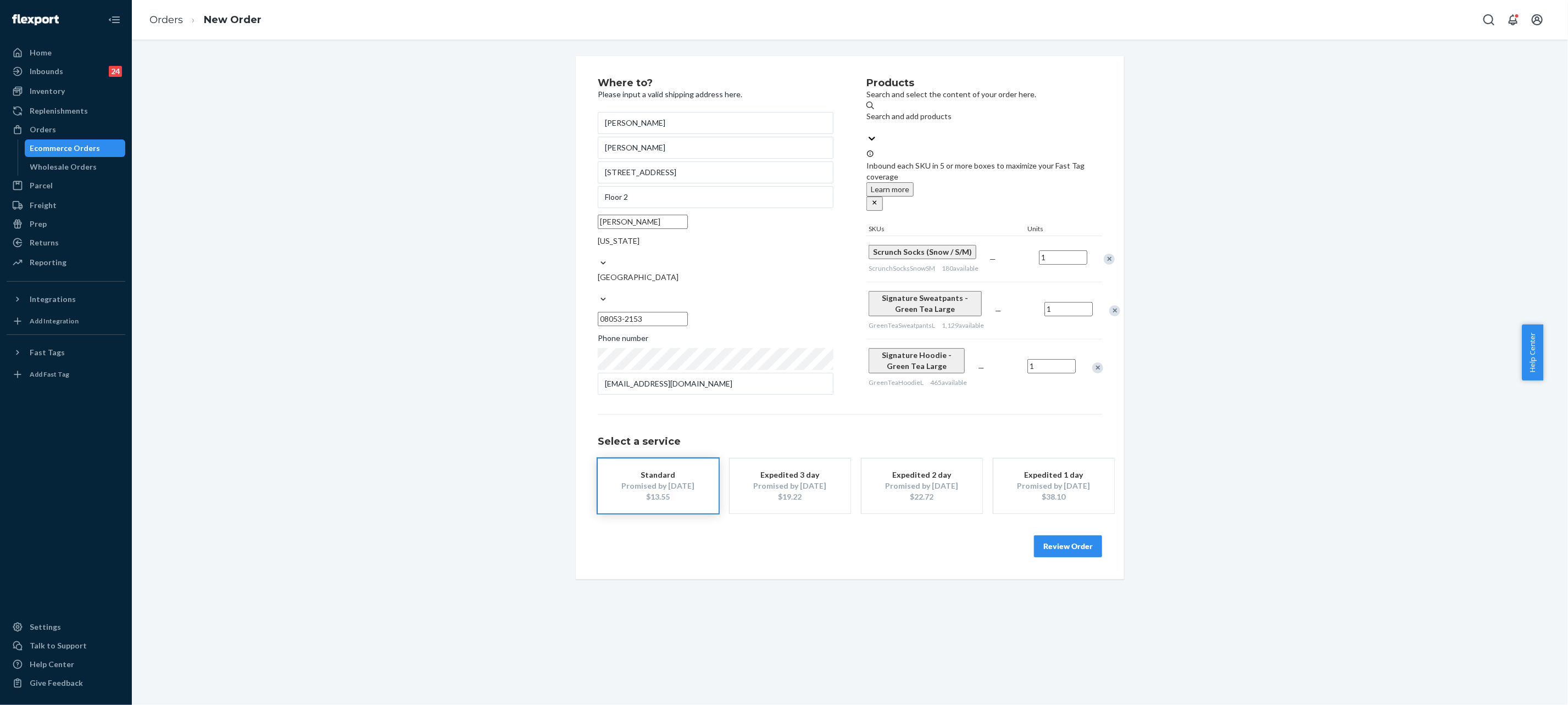
click at [1049, 536] on button "Review Order" at bounding box center [1068, 546] width 68 height 22
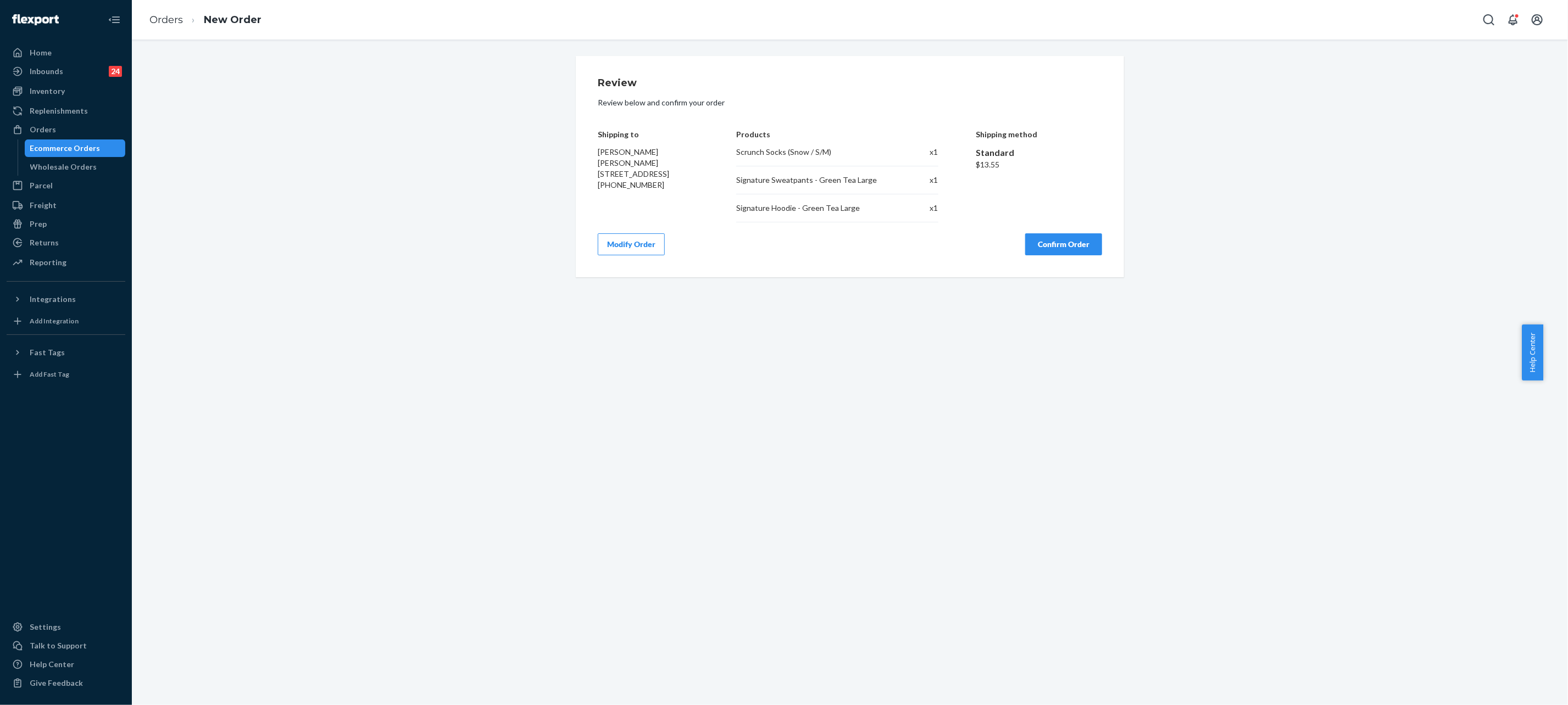
click at [1030, 234] on button "Confirm Order" at bounding box center [1063, 245] width 77 height 22
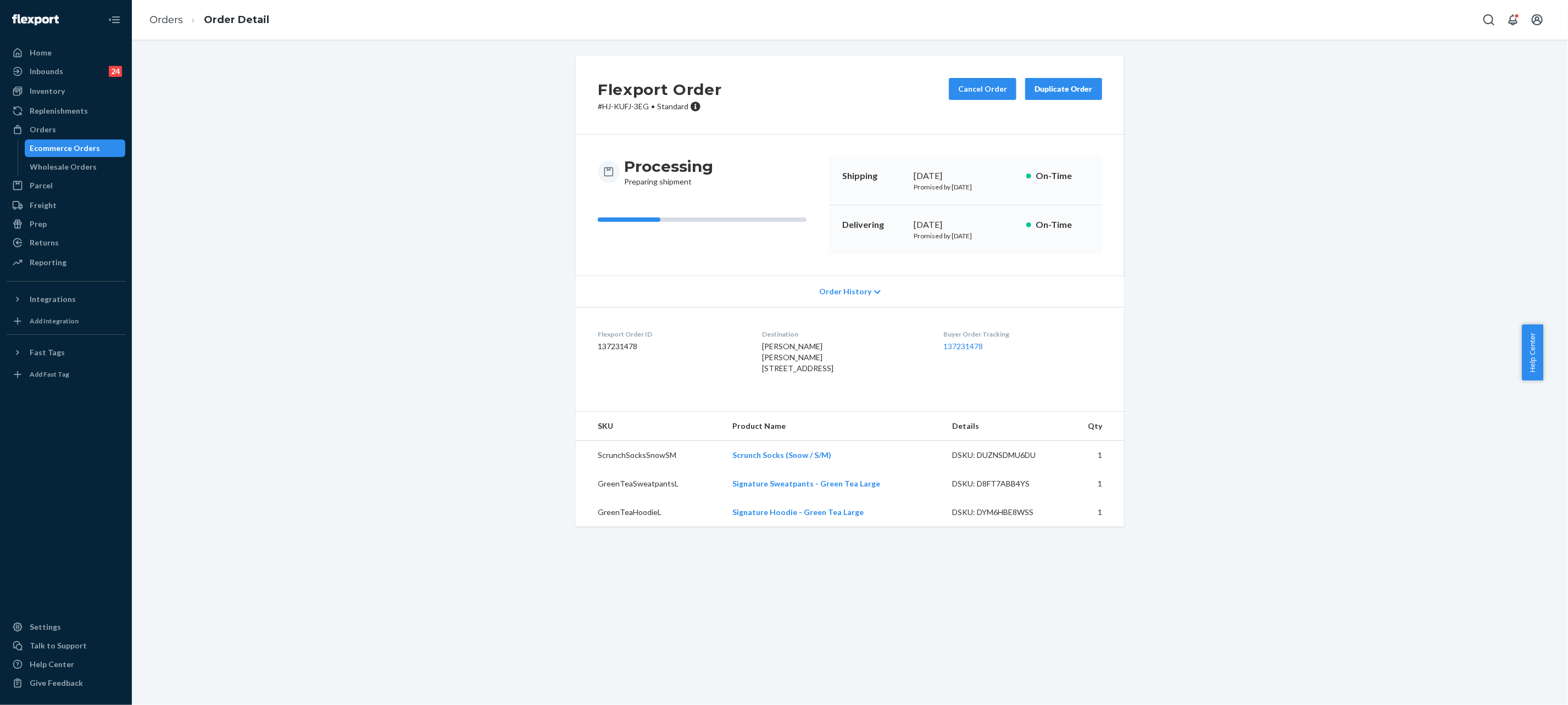
click at [312, 327] on div "Flexport Order # HJ-KUFJ-3EG • Standard Cancel Order Duplicate Order Processing…" at bounding box center [850, 297] width 1419 height 484
click at [963, 345] on link "137231478" at bounding box center [964, 347] width 39 height 9
click at [157, 16] on link "Orders" at bounding box center [166, 20] width 33 height 12
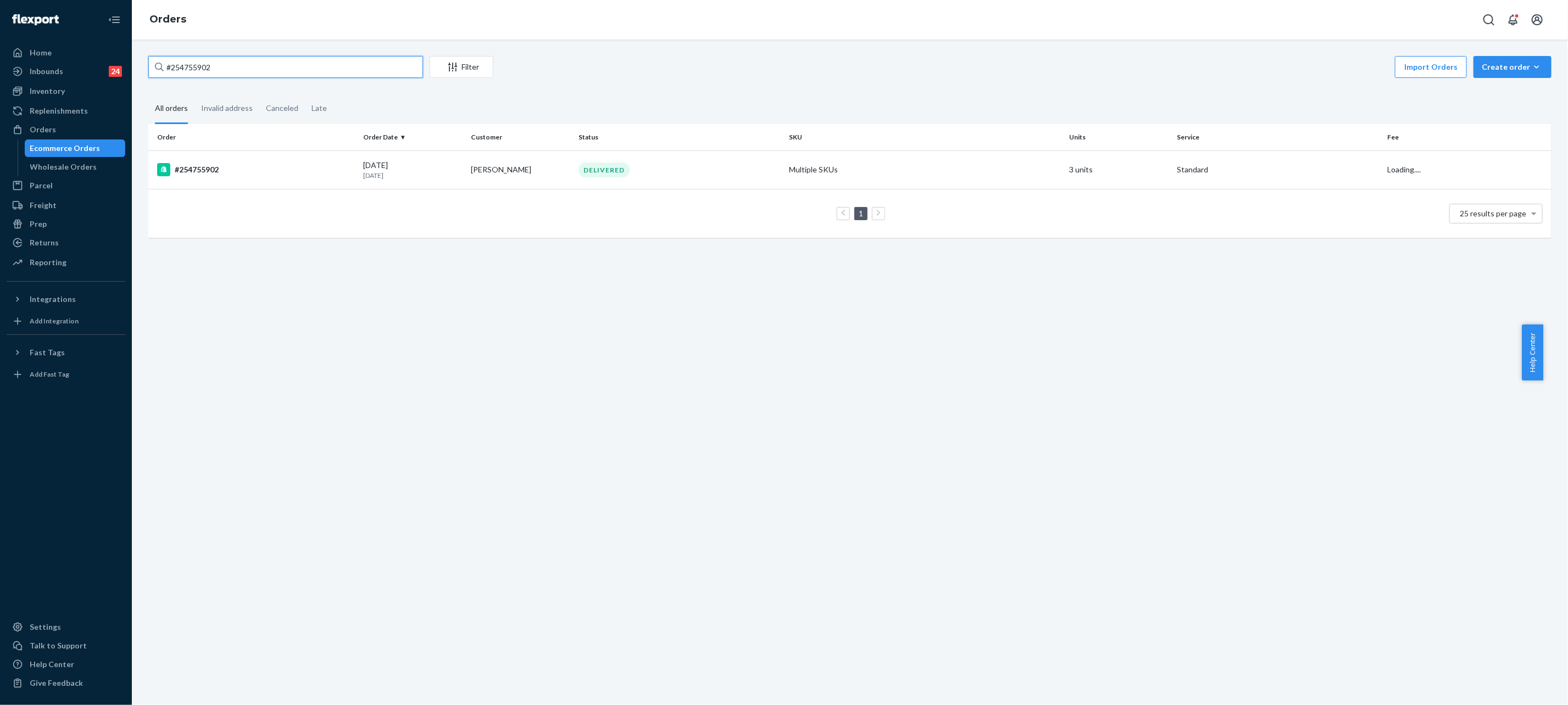
click at [282, 64] on input "#254755902" at bounding box center [286, 67] width 275 height 22
paste input "255058985"
type input "255058985"
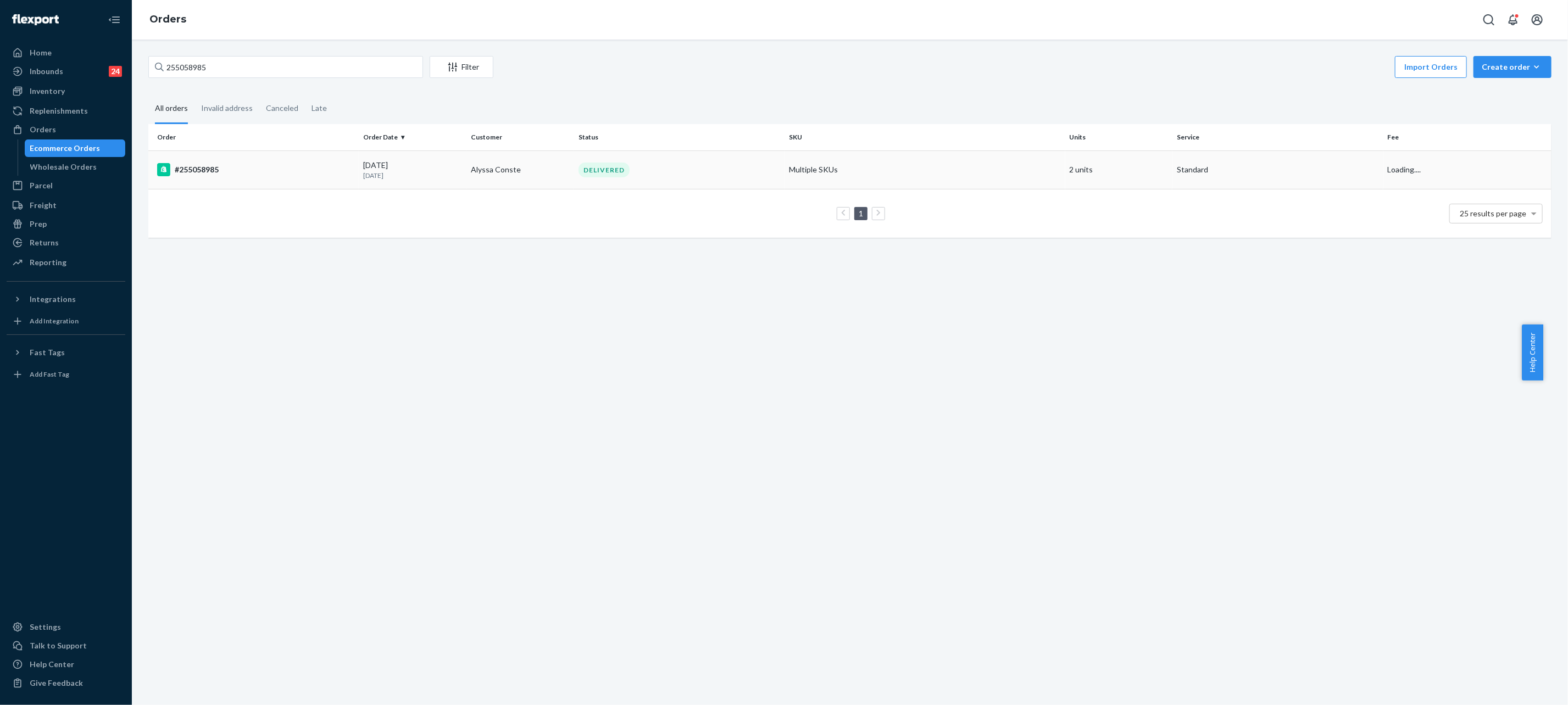
click at [378, 165] on div "[DATE] [DATE]" at bounding box center [413, 170] width 99 height 20
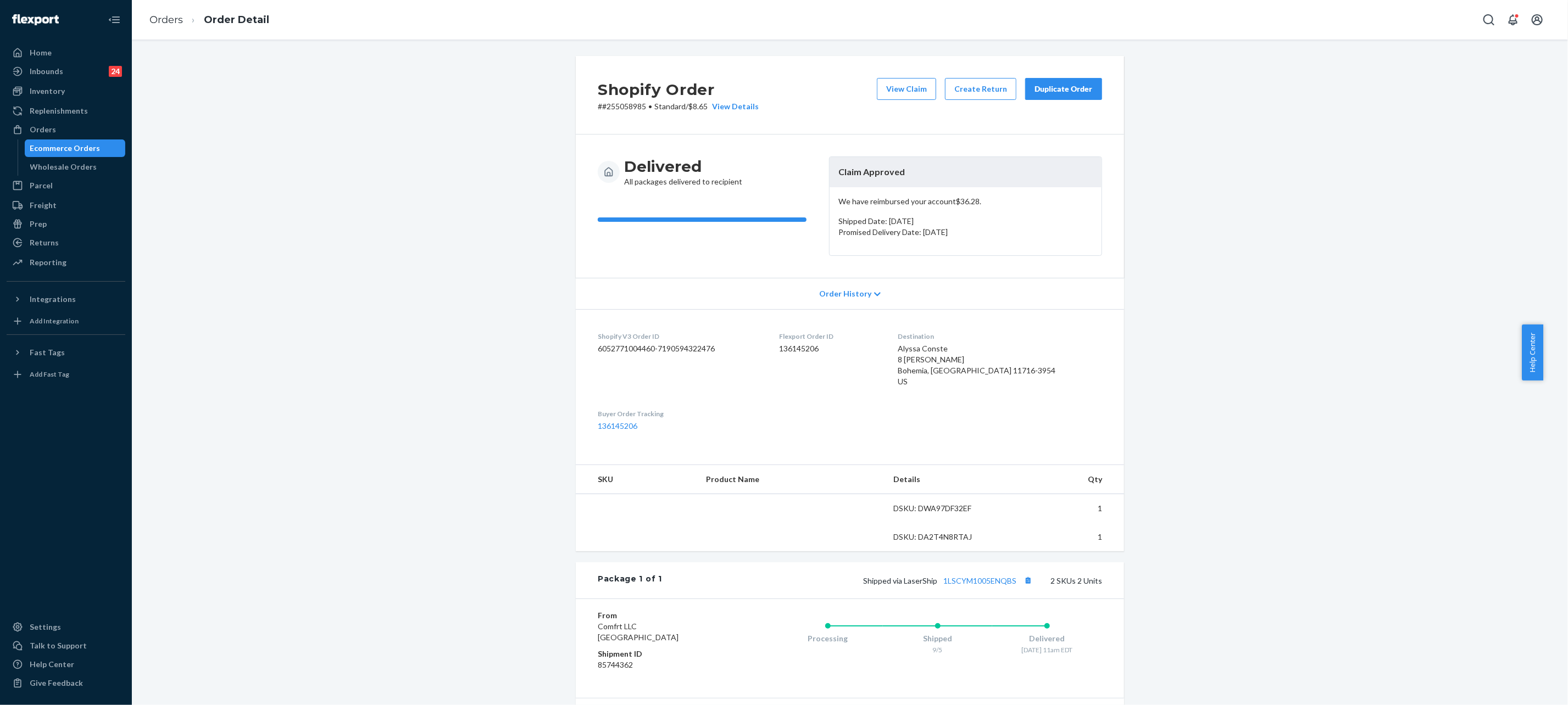
click at [1077, 92] on div "Duplicate Order" at bounding box center [1063, 89] width 58 height 11
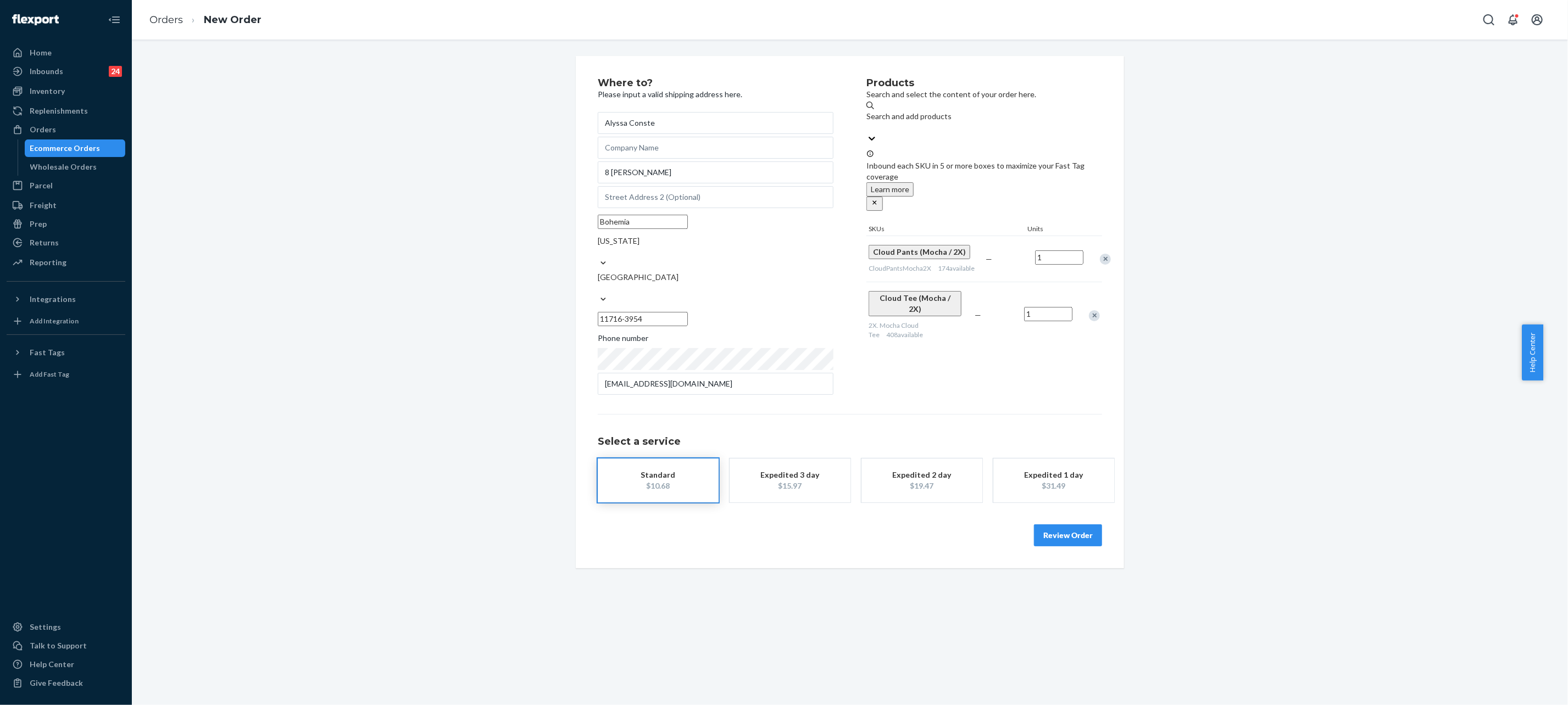
click at [1077, 525] on button "Review Order" at bounding box center [1068, 536] width 68 height 22
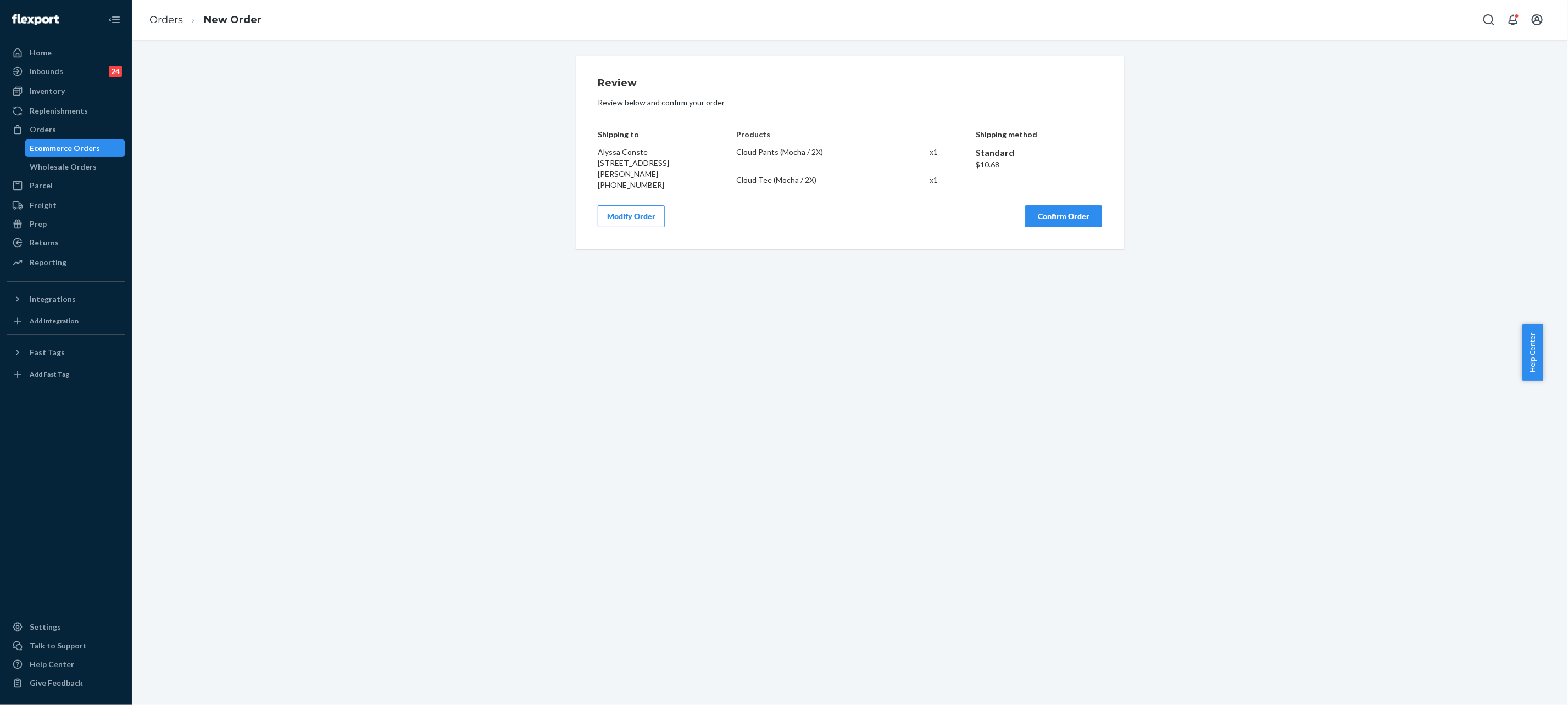
click at [1052, 210] on button "Confirm Order" at bounding box center [1063, 216] width 77 height 22
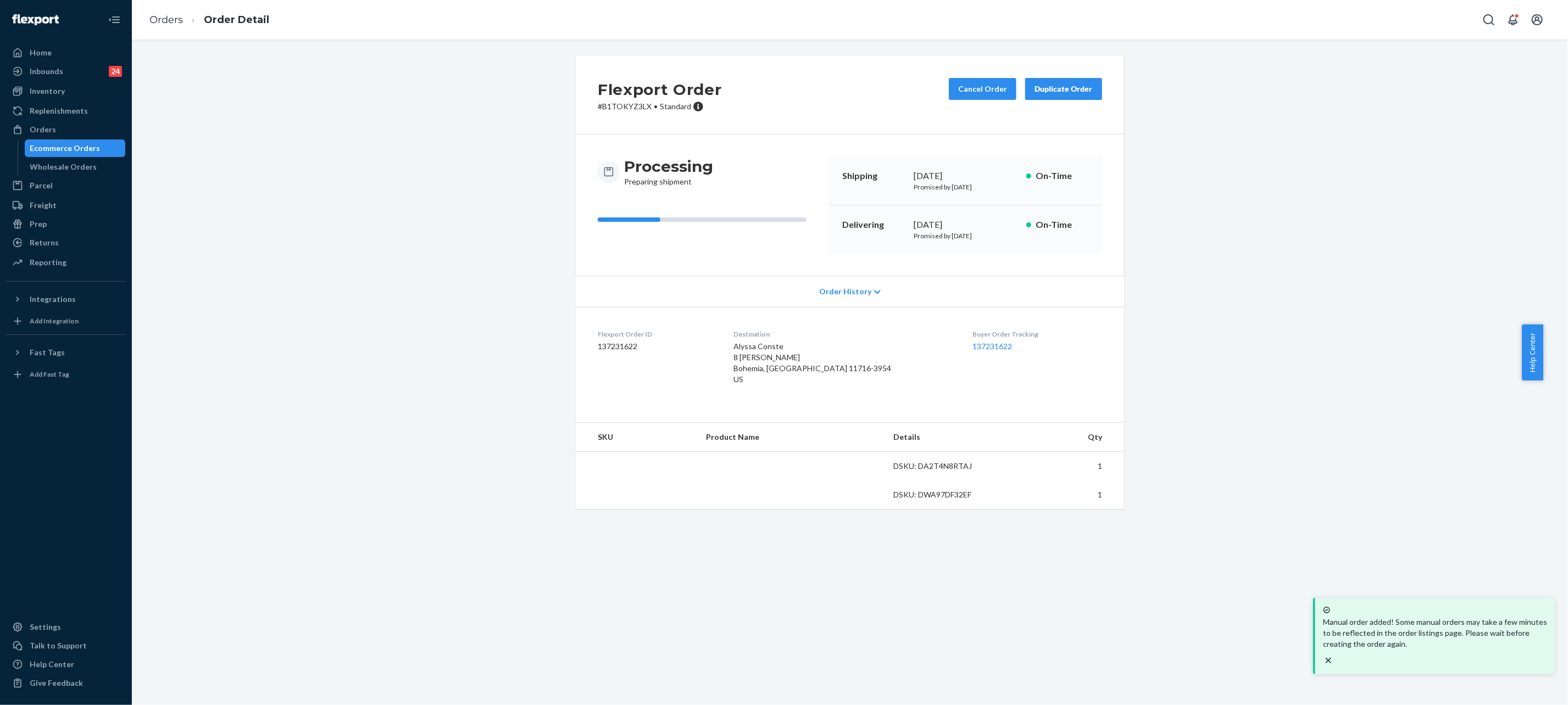
click at [972, 340] on div "Buyer Order Tracking 137231622" at bounding box center [1037, 359] width 130 height 60
click at [972, 347] on link "137231622" at bounding box center [991, 347] width 39 height 9
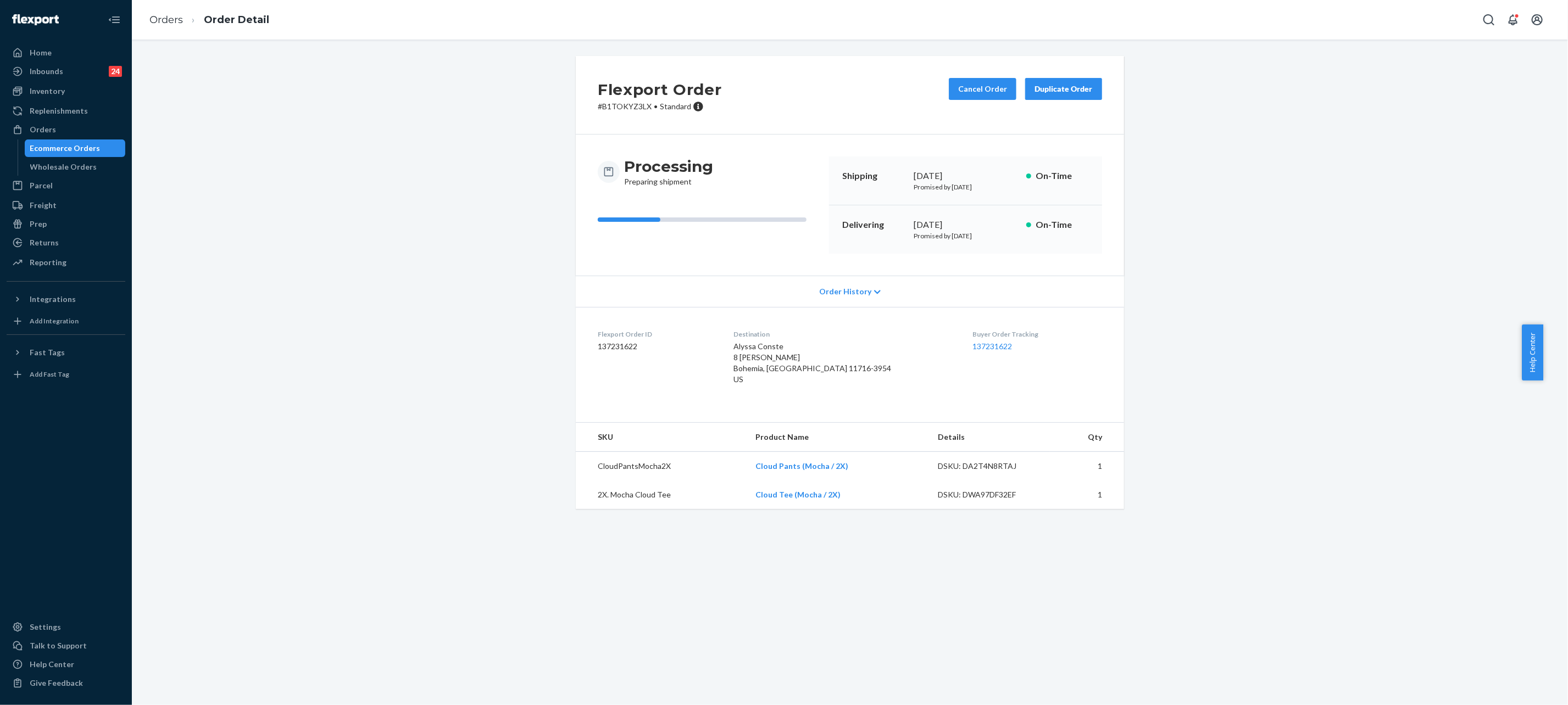
click at [458, 370] on div "Flexport Order # B1TOKYZ3LX • Standard Cancel Order Duplicate Order Processing …" at bounding box center [850, 289] width 1419 height 467
click at [160, 26] on link "Orders" at bounding box center [166, 20] width 33 height 12
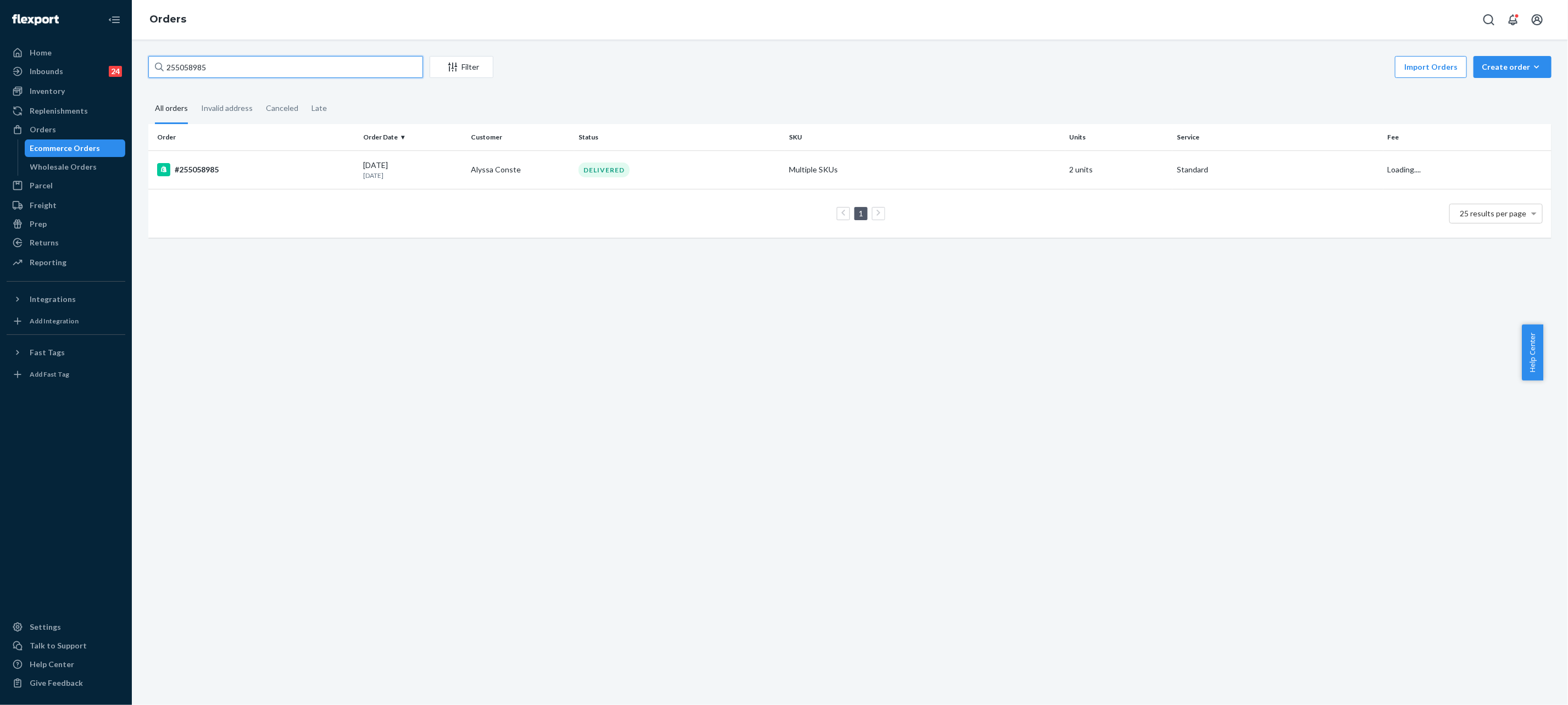
click at [228, 58] on input "255058985" at bounding box center [286, 67] width 275 height 22
paste input "4168899"
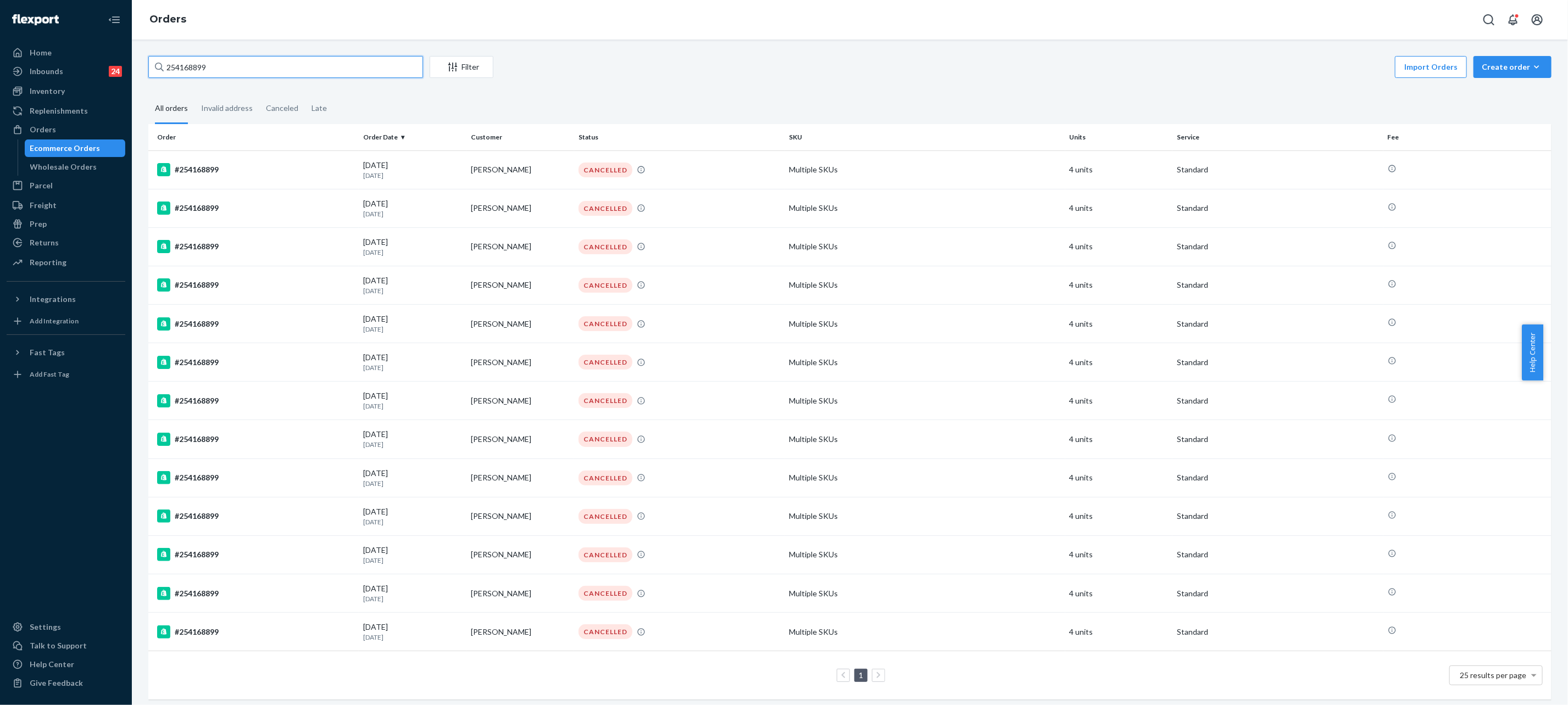
click at [342, 64] on input "254168899" at bounding box center [286, 67] width 275 height 22
paste input "914487"
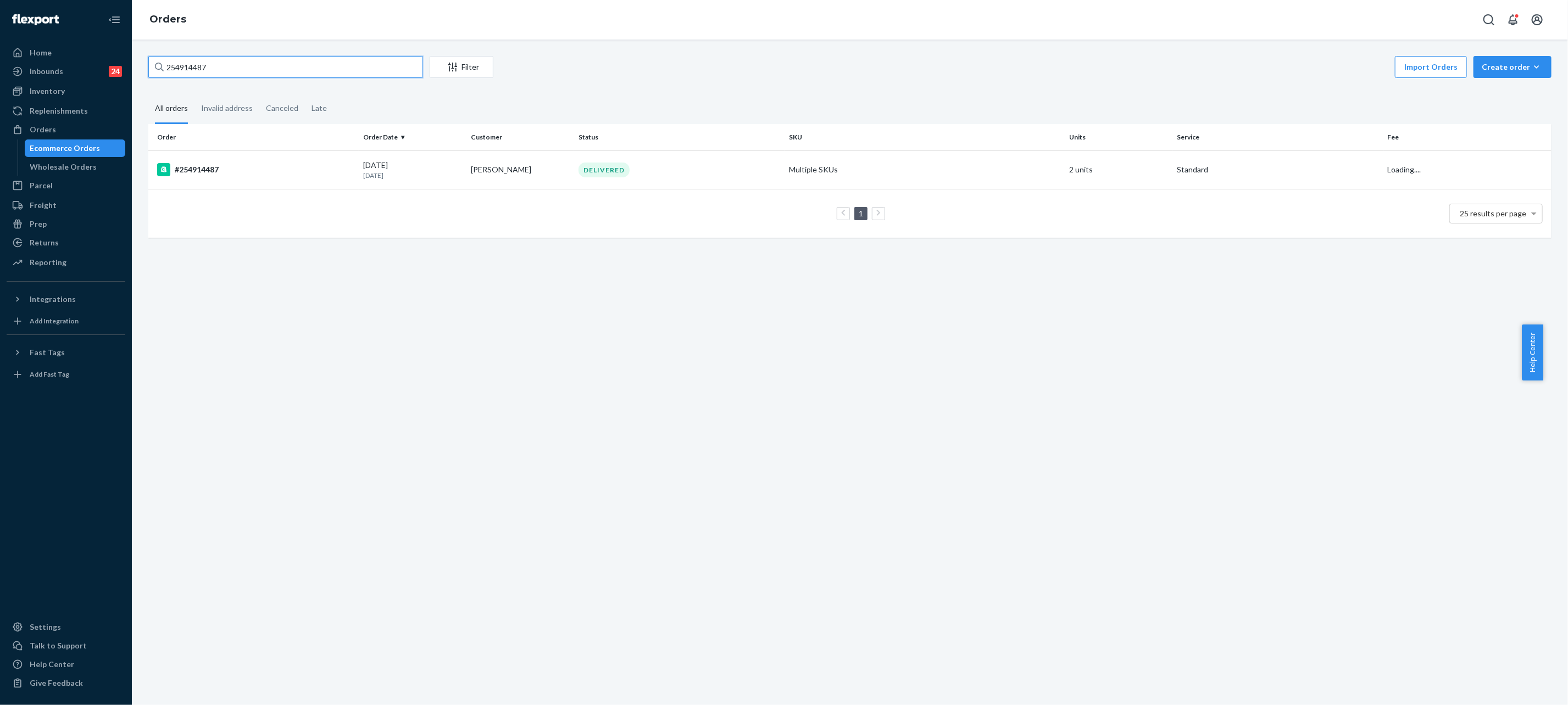
type input "254914487"
click at [806, 166] on td "Multiple SKUs" at bounding box center [925, 170] width 281 height 39
